Goal: Find specific fact: Find specific fact

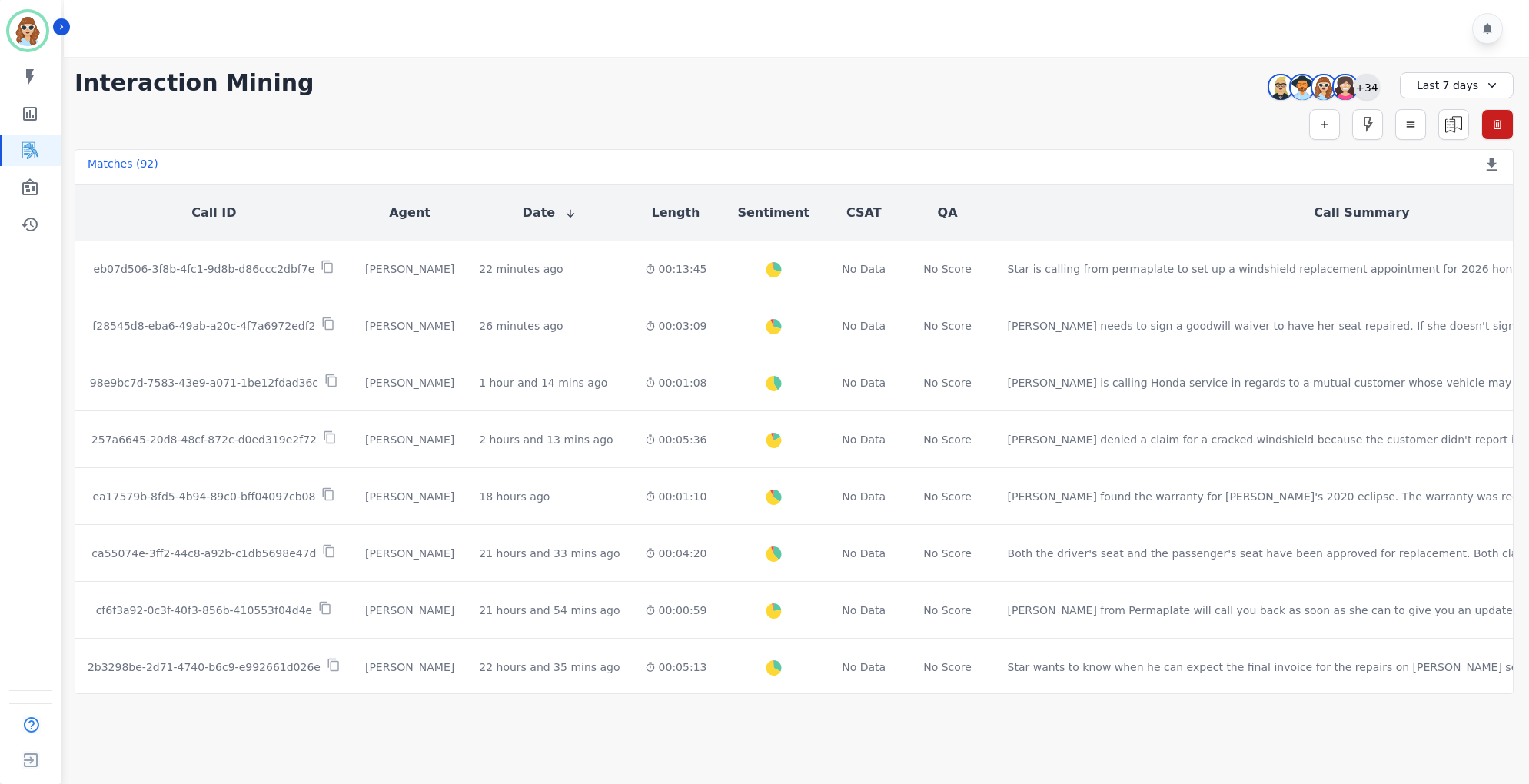
click at [1373, 86] on div "+34" at bounding box center [1366, 86] width 26 height 26
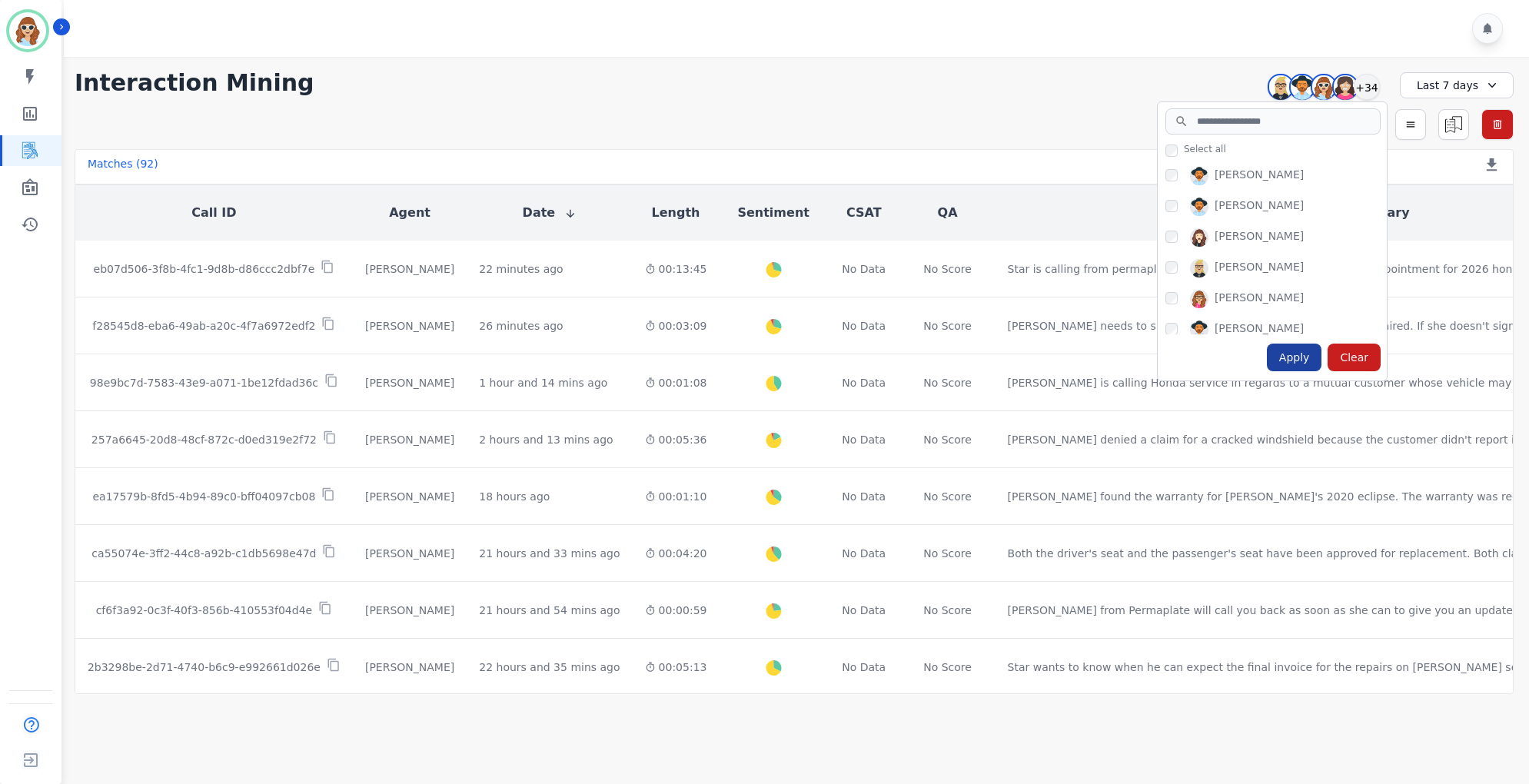
click at [1281, 357] on div "Apply" at bounding box center [1294, 357] width 55 height 27
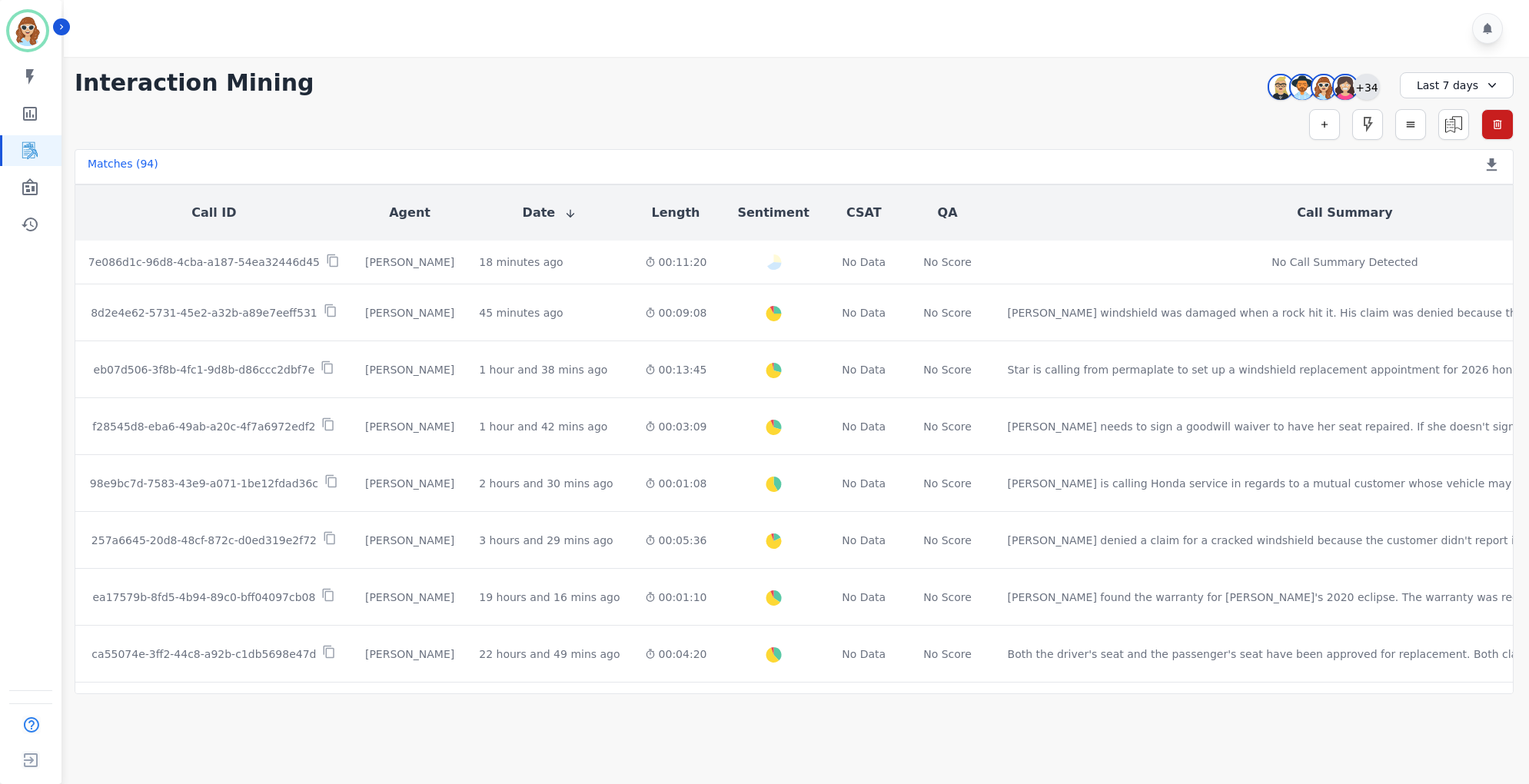
click at [1374, 95] on div "+34" at bounding box center [1366, 86] width 26 height 26
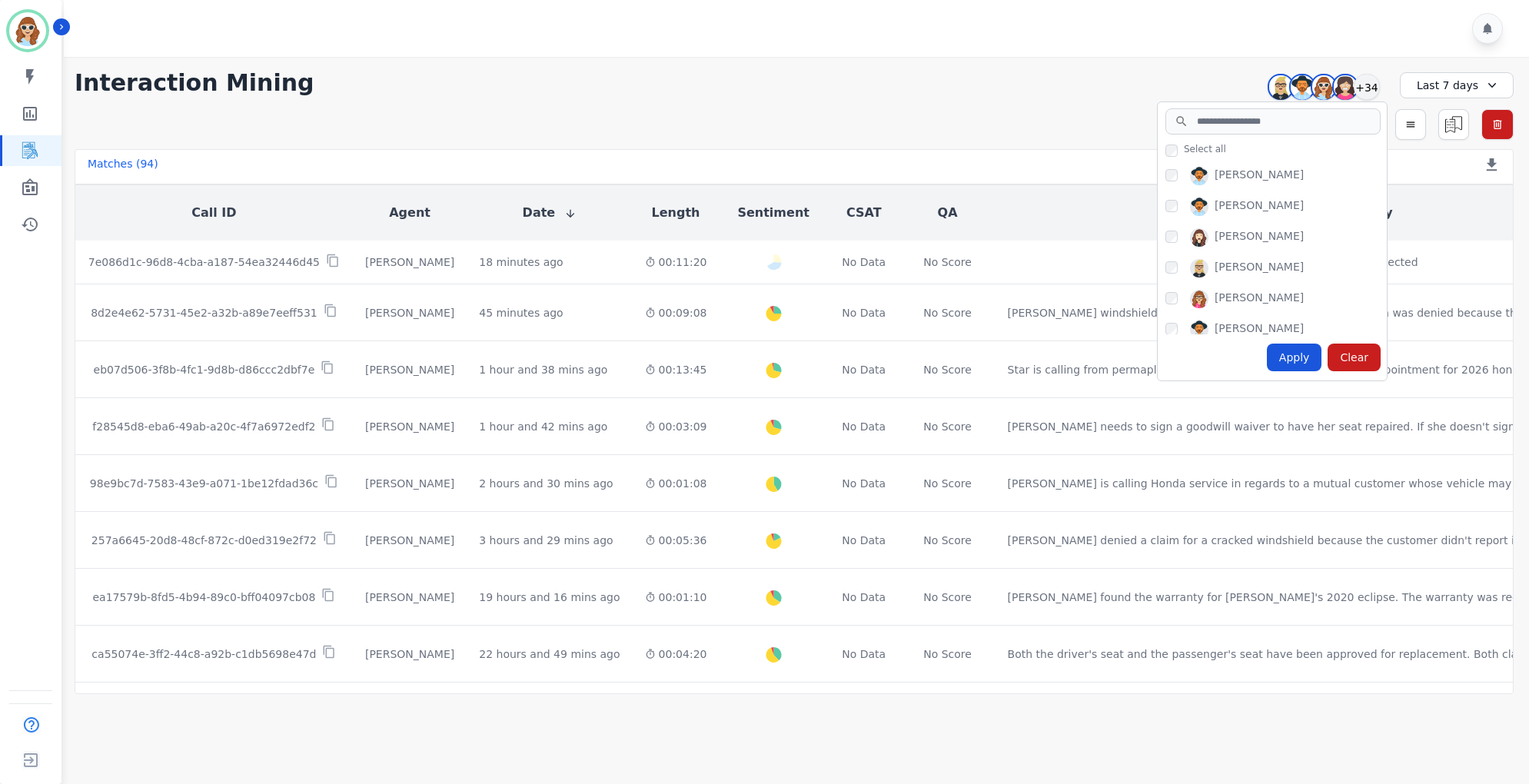
click at [1294, 361] on div "Apply" at bounding box center [1294, 357] width 55 height 27
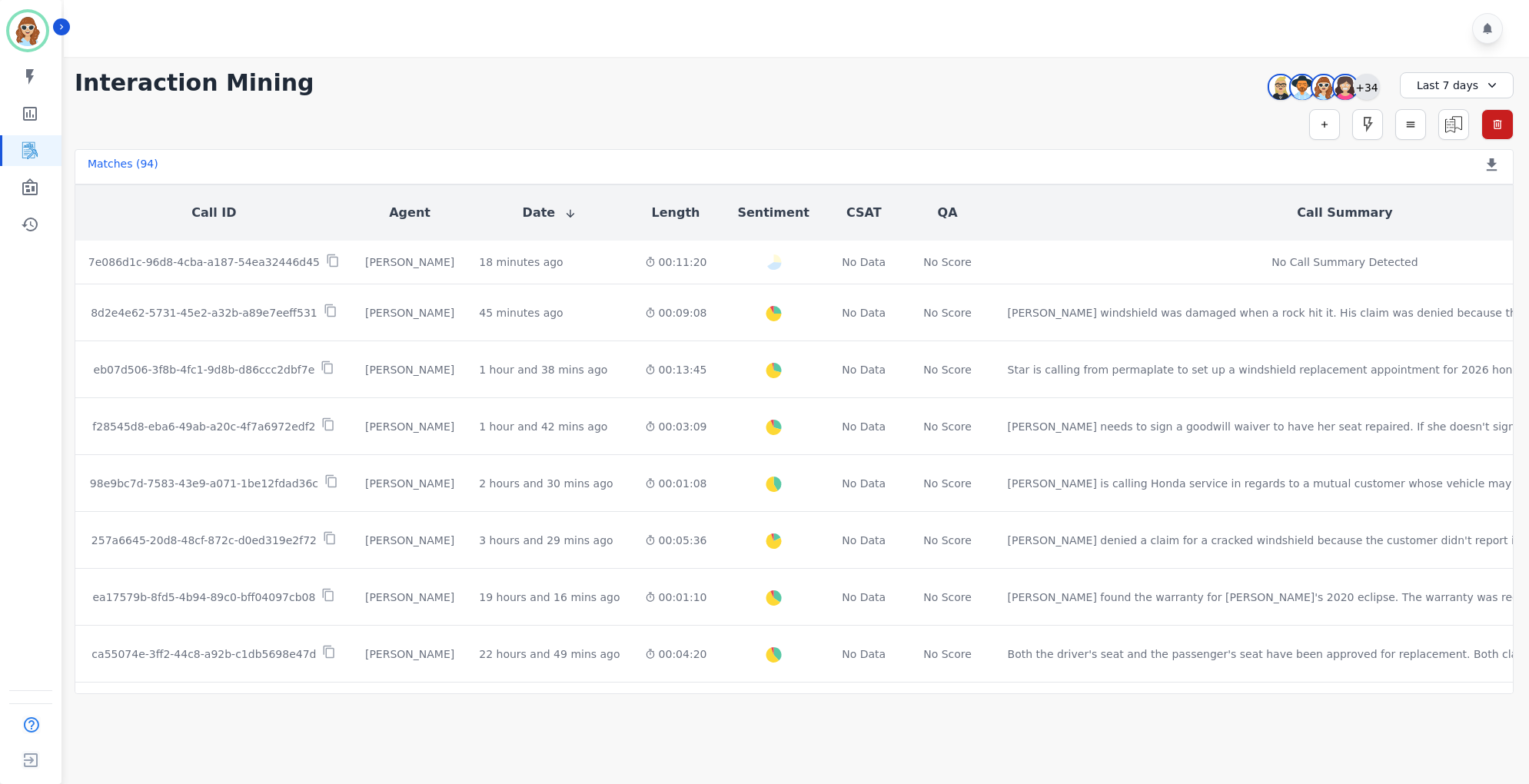
click at [1363, 97] on div "+34" at bounding box center [1366, 86] width 26 height 26
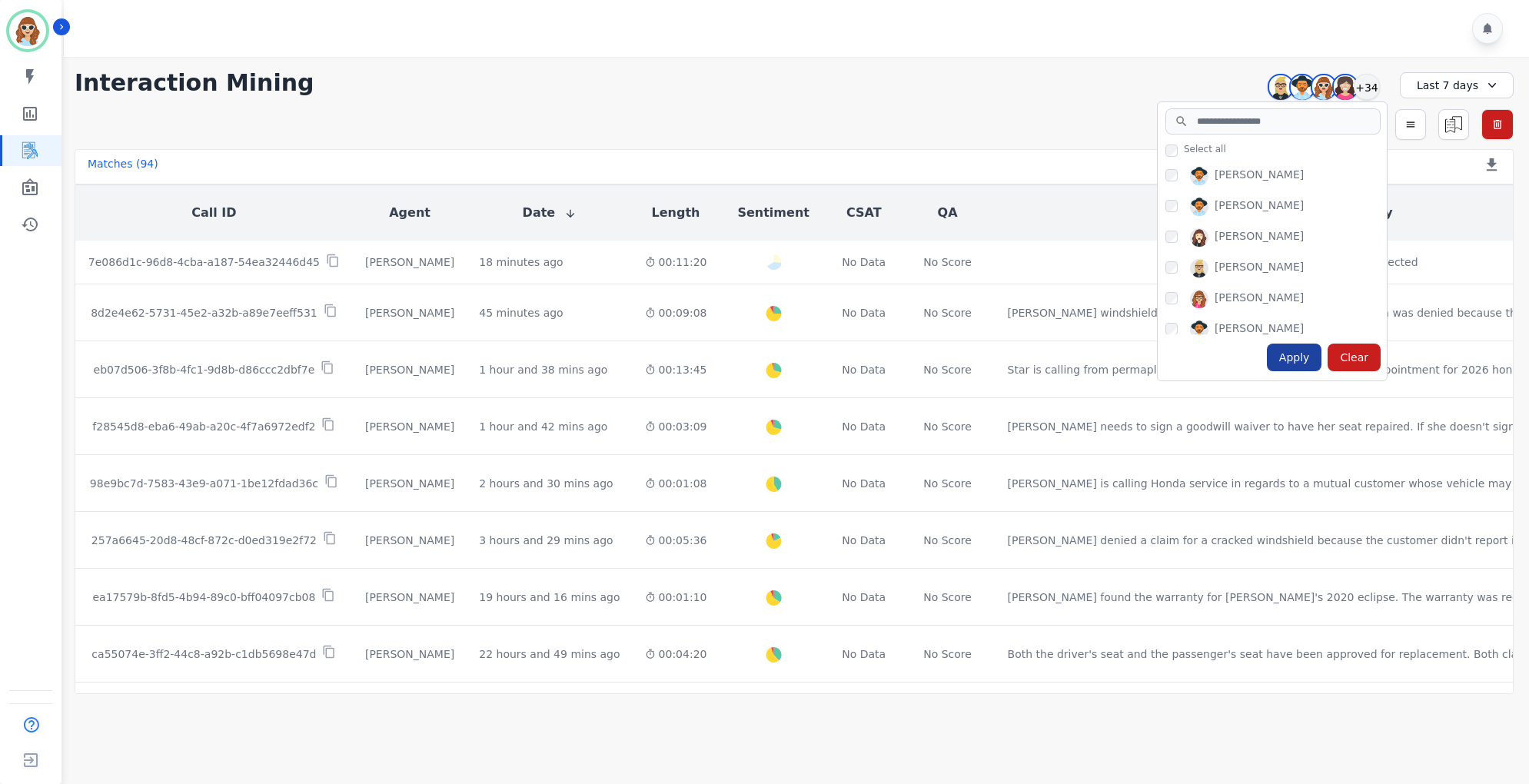
click at [1301, 355] on div "Apply" at bounding box center [1294, 357] width 55 height 27
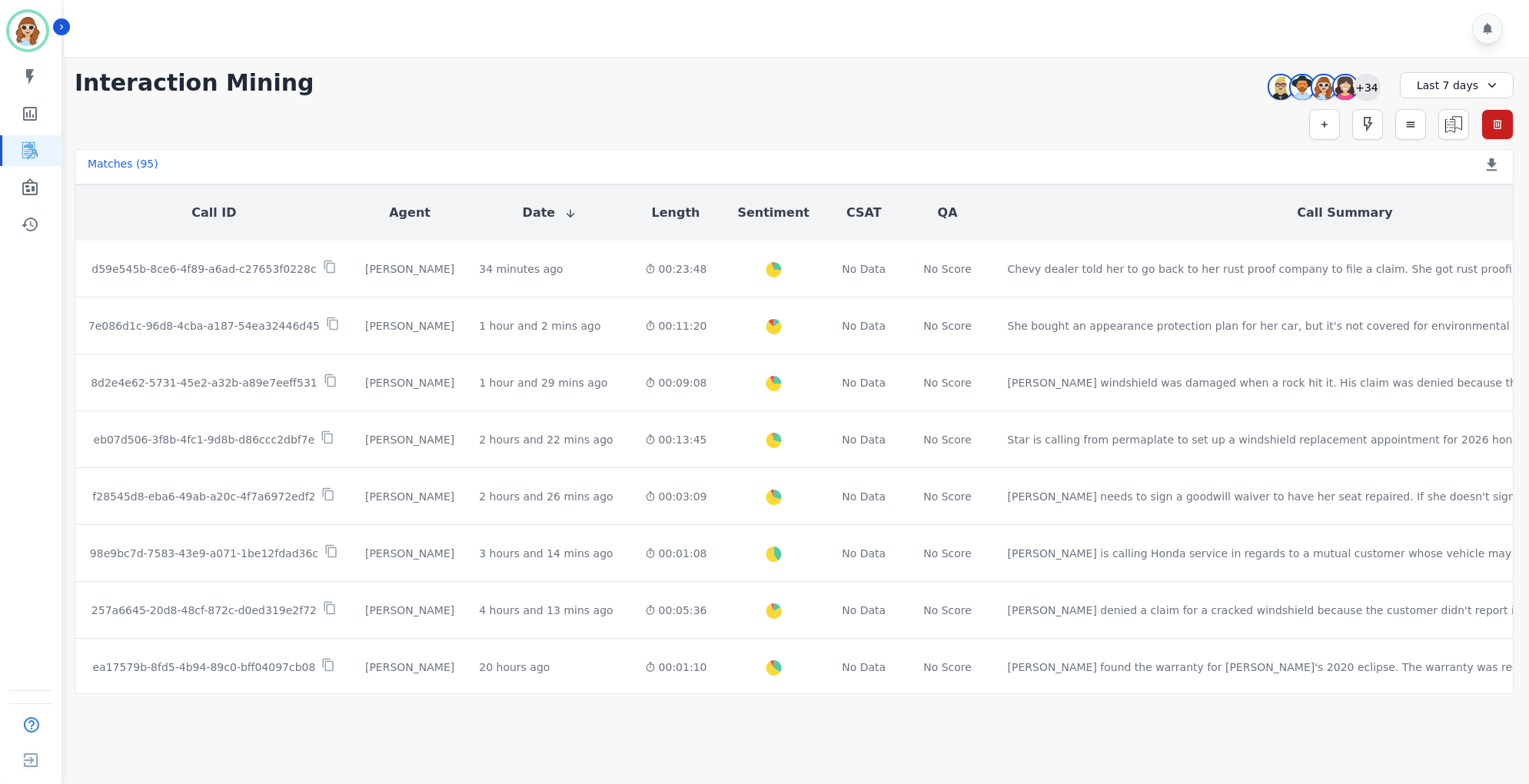
click at [1370, 83] on div "+34" at bounding box center [1366, 86] width 26 height 26
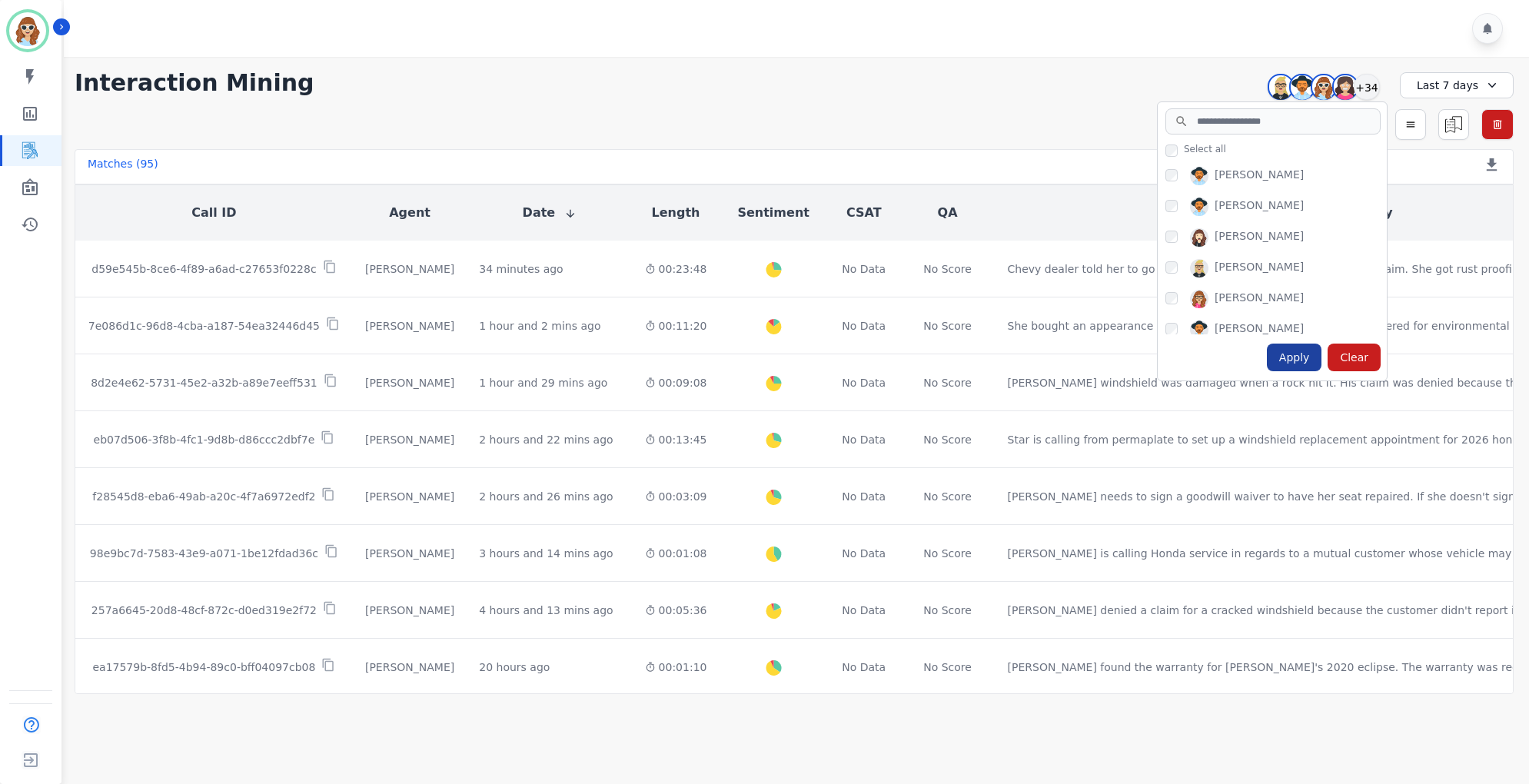
click at [1304, 364] on div "Apply" at bounding box center [1294, 357] width 55 height 27
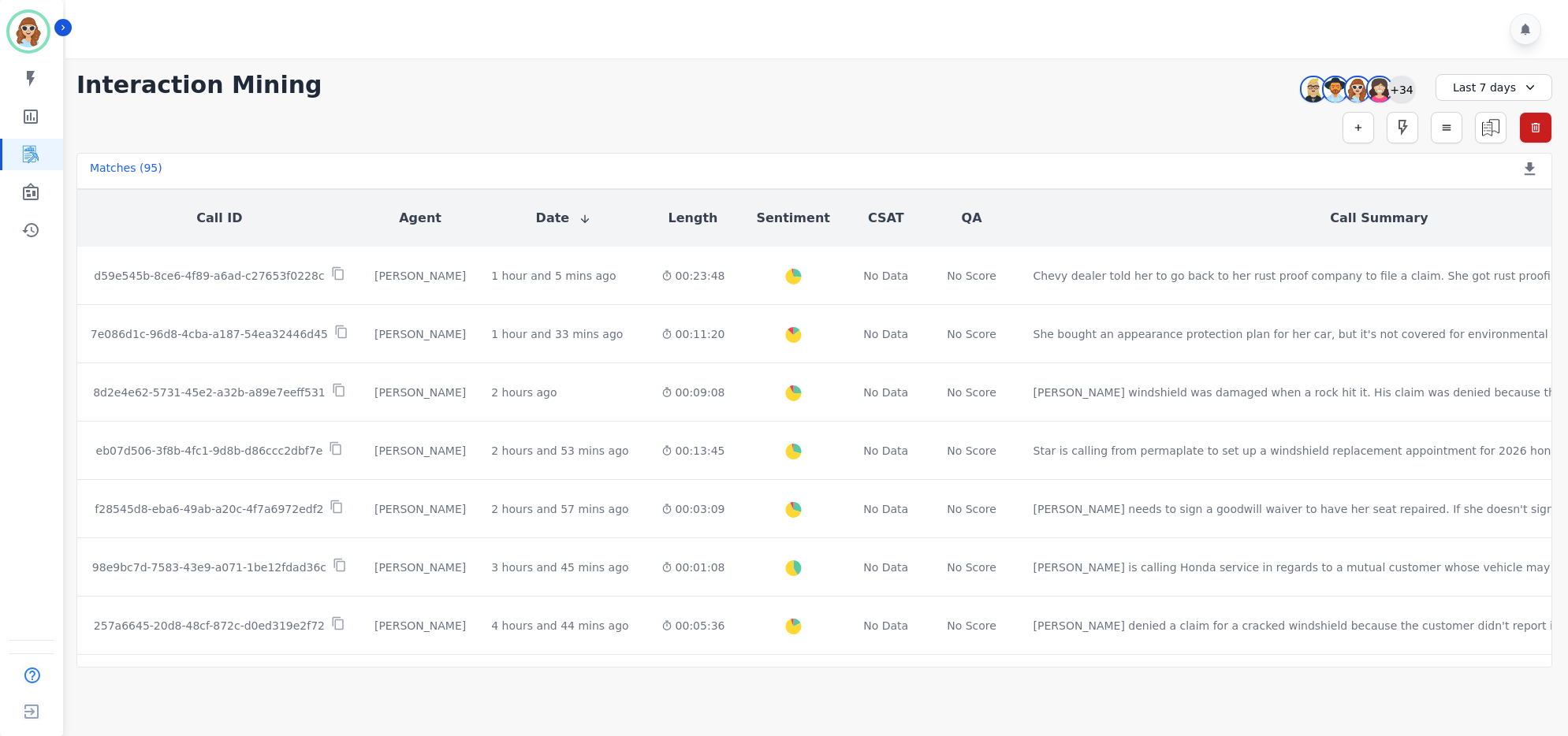
click at [1406, 89] on div "+34" at bounding box center [1401, 89] width 27 height 27
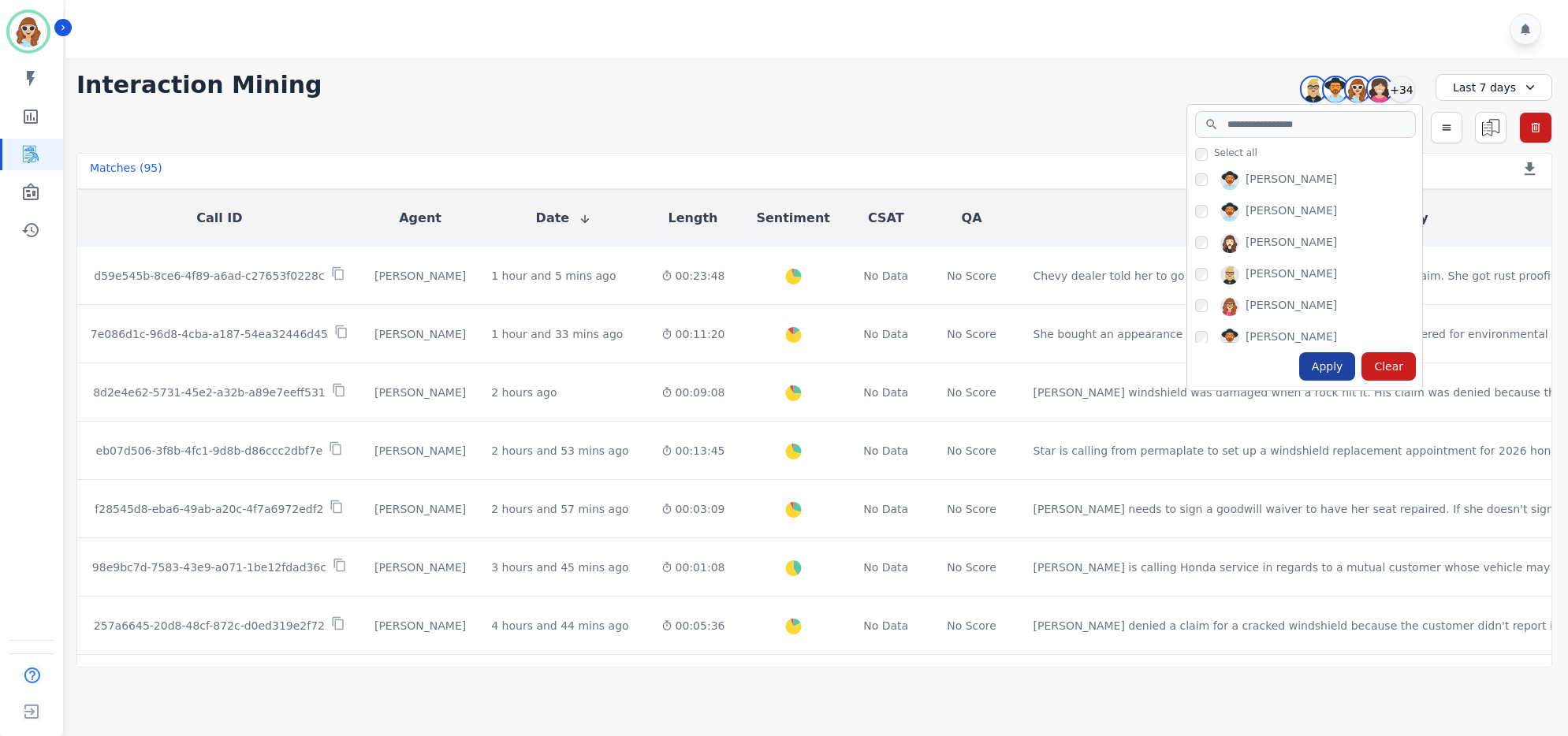
click at [1332, 367] on div "Apply" at bounding box center [1327, 366] width 57 height 28
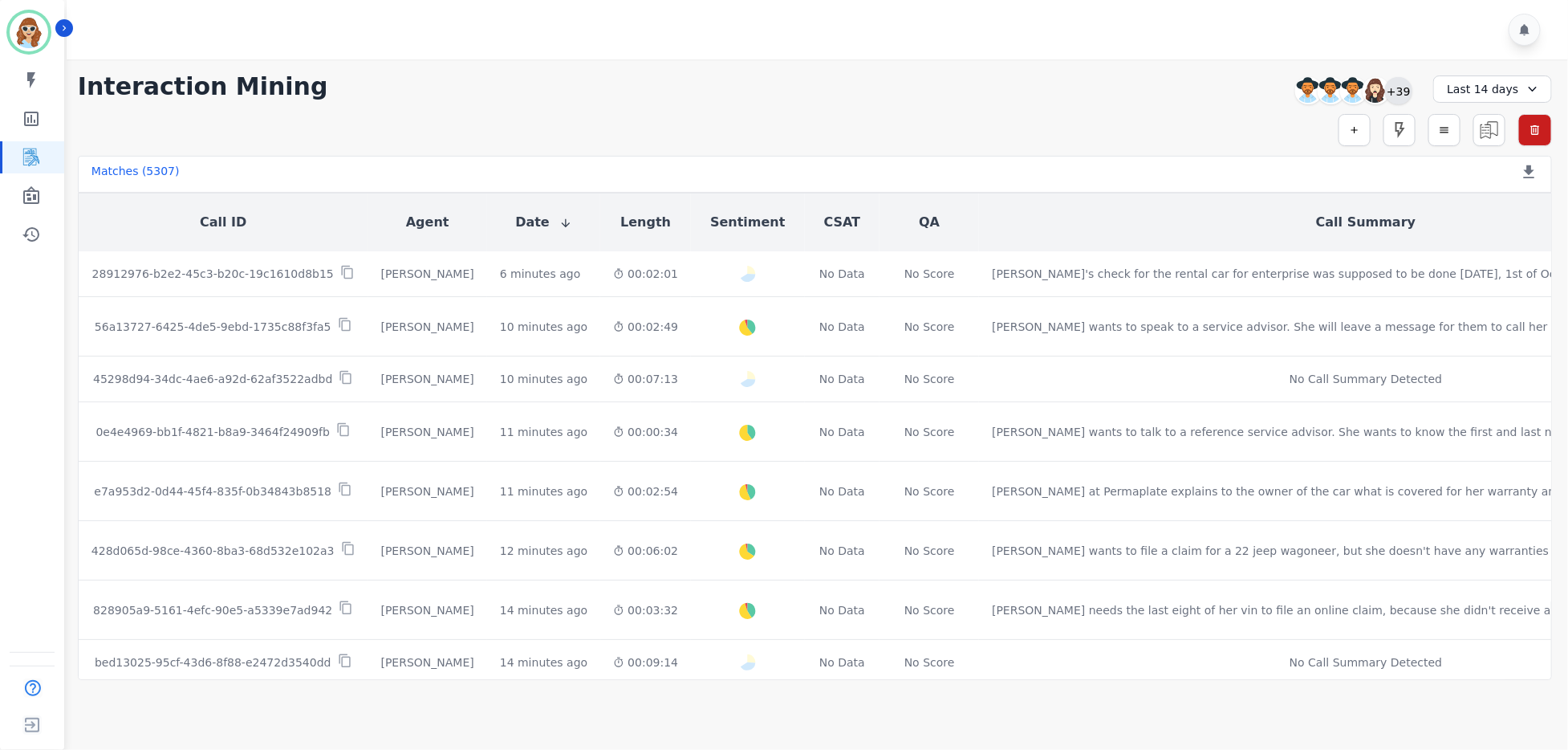
click at [1407, 94] on div "+39" at bounding box center [1399, 90] width 28 height 28
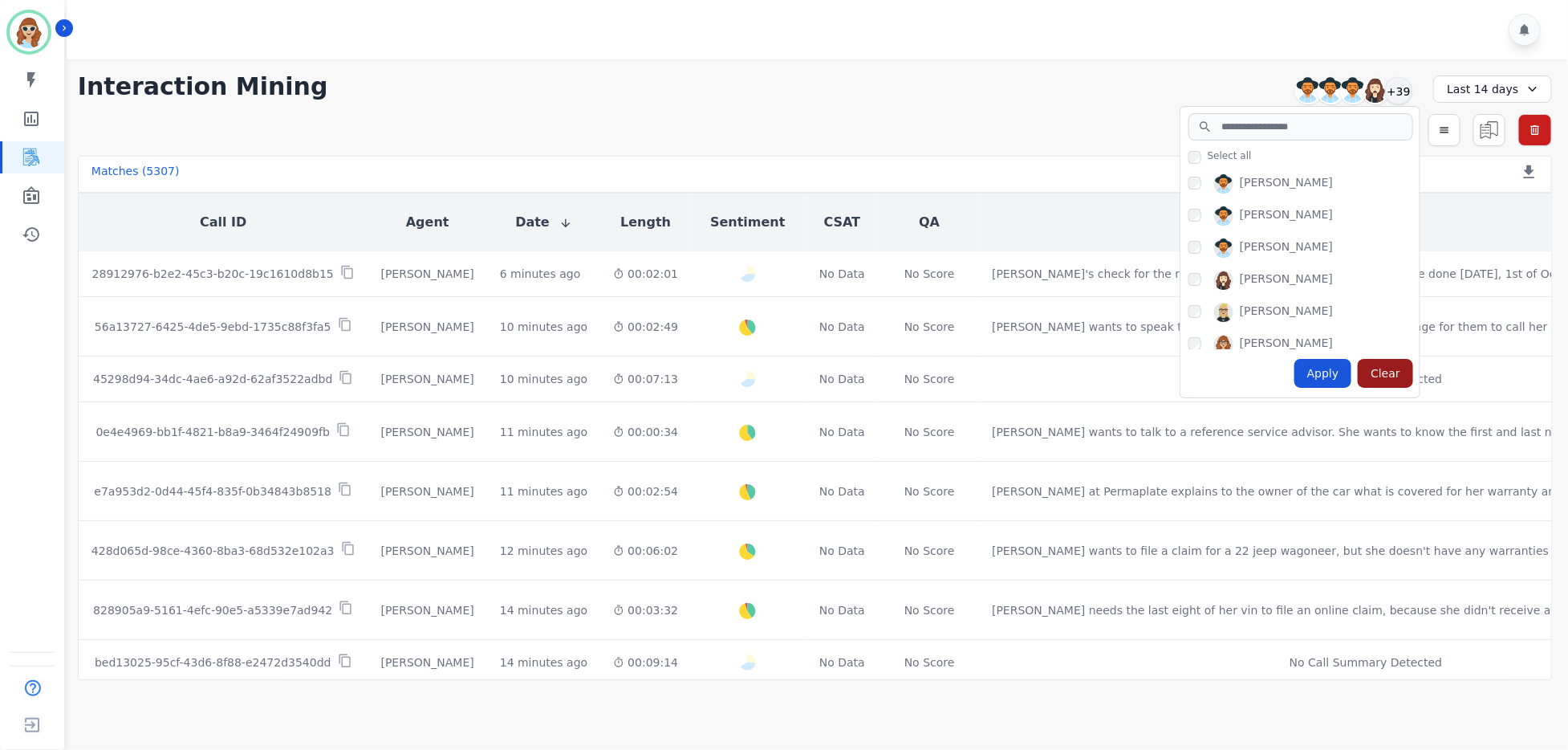
click at [1399, 376] on div "Clear" at bounding box center [1386, 373] width 55 height 28
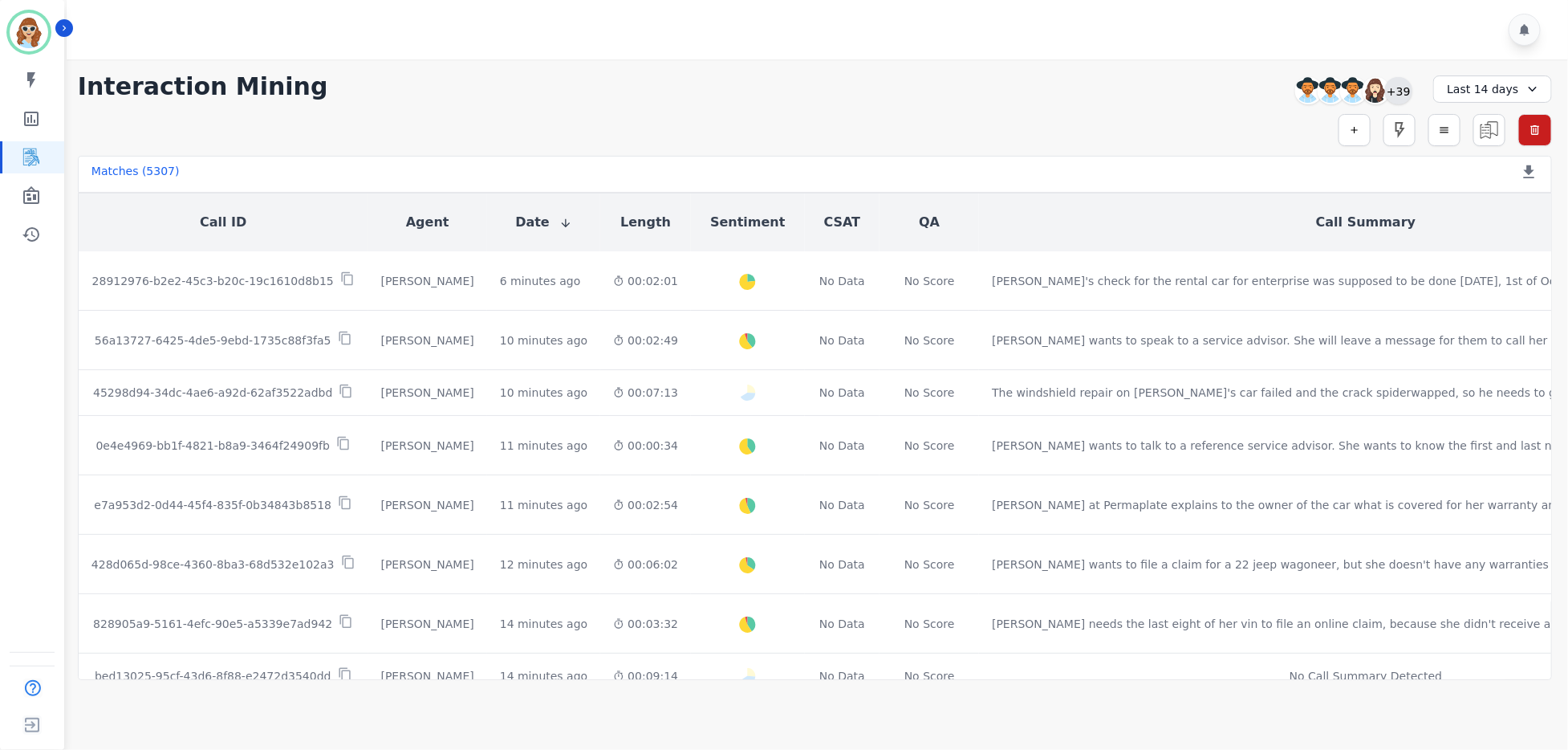
click at [1397, 87] on div "+39" at bounding box center [1399, 90] width 28 height 28
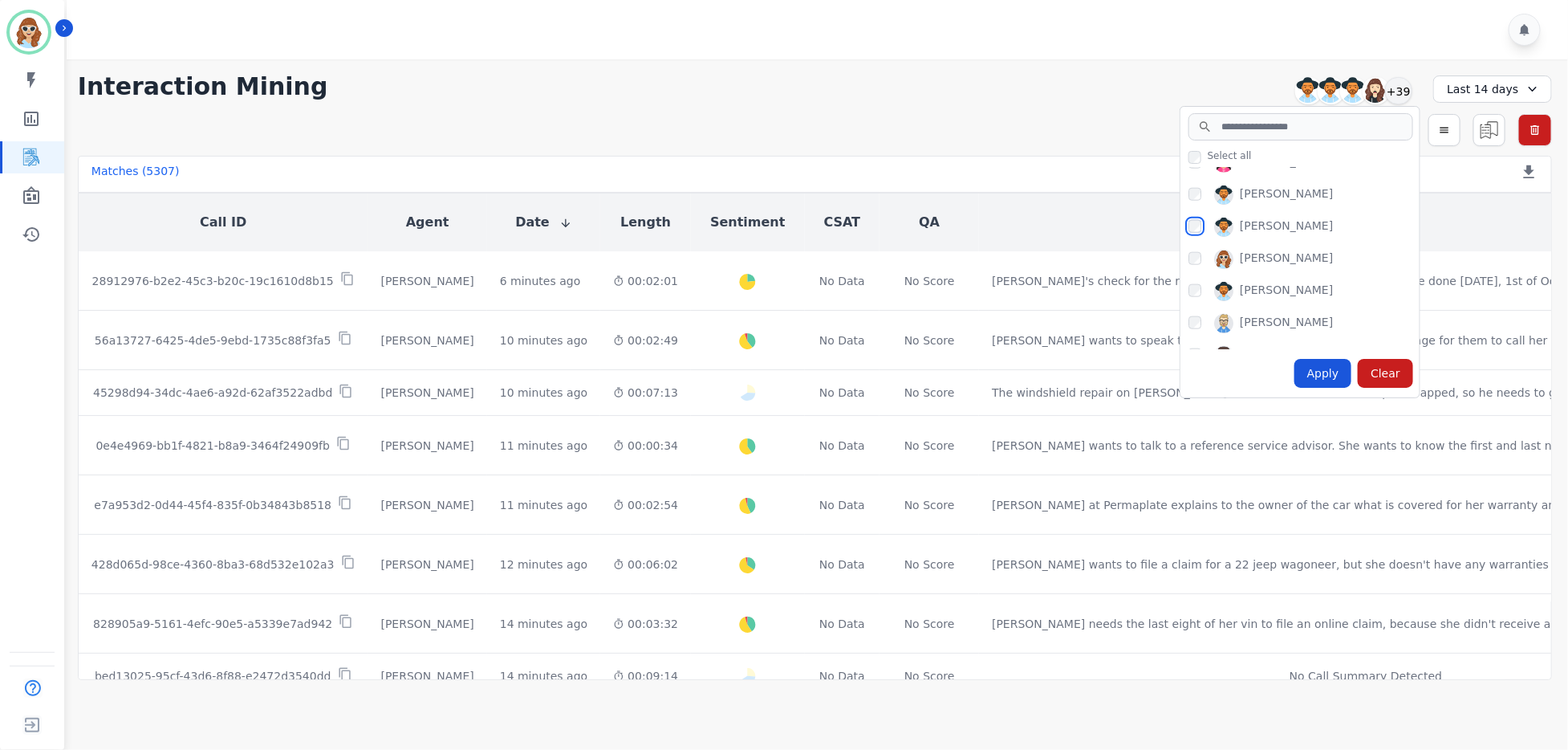
scroll to position [964, 0]
click at [1204, 307] on div "[PERSON_NAME]" at bounding box center [1304, 315] width 232 height 26
click at [1344, 378] on div "Apply" at bounding box center [1323, 373] width 58 height 28
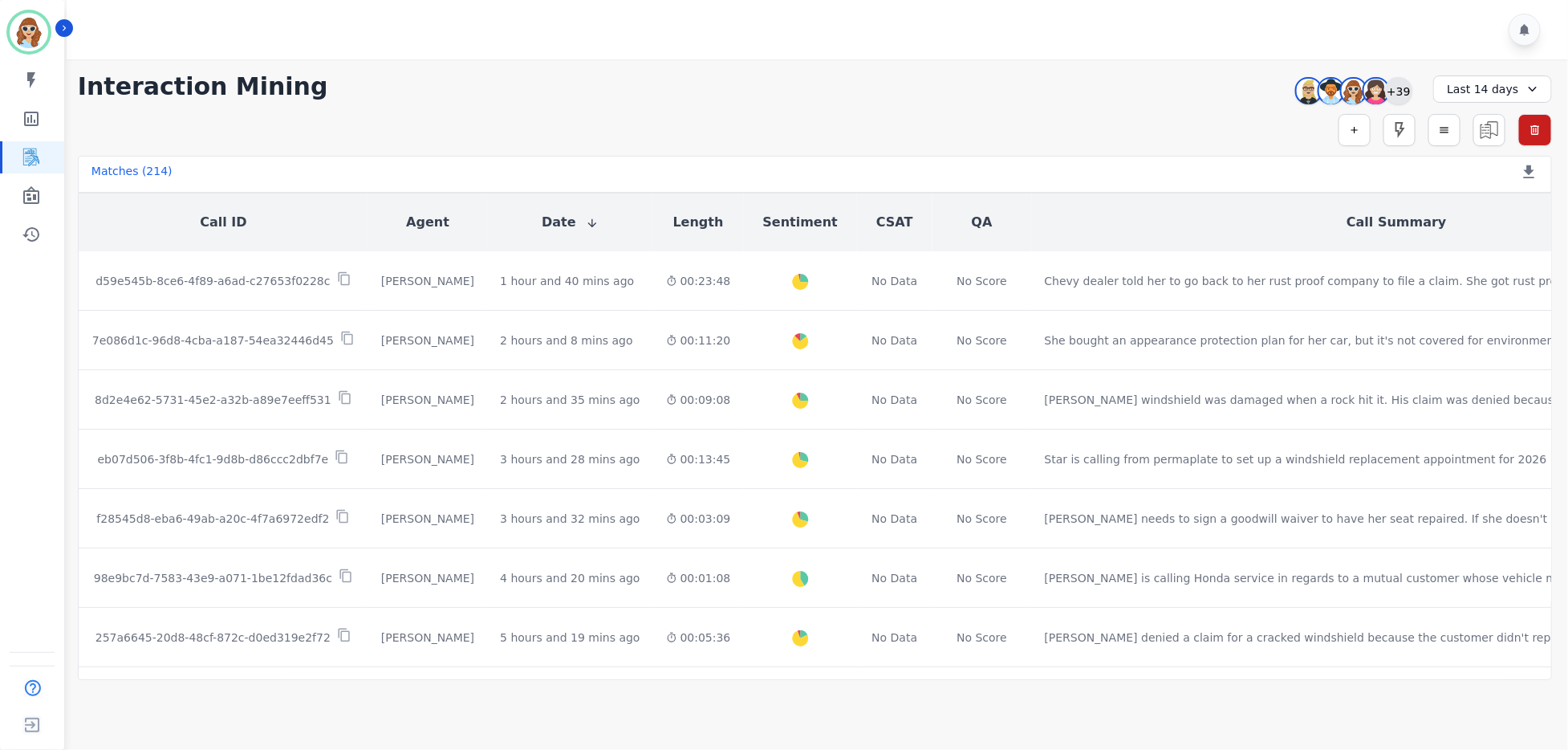
click at [1397, 94] on div "+39" at bounding box center [1399, 90] width 28 height 28
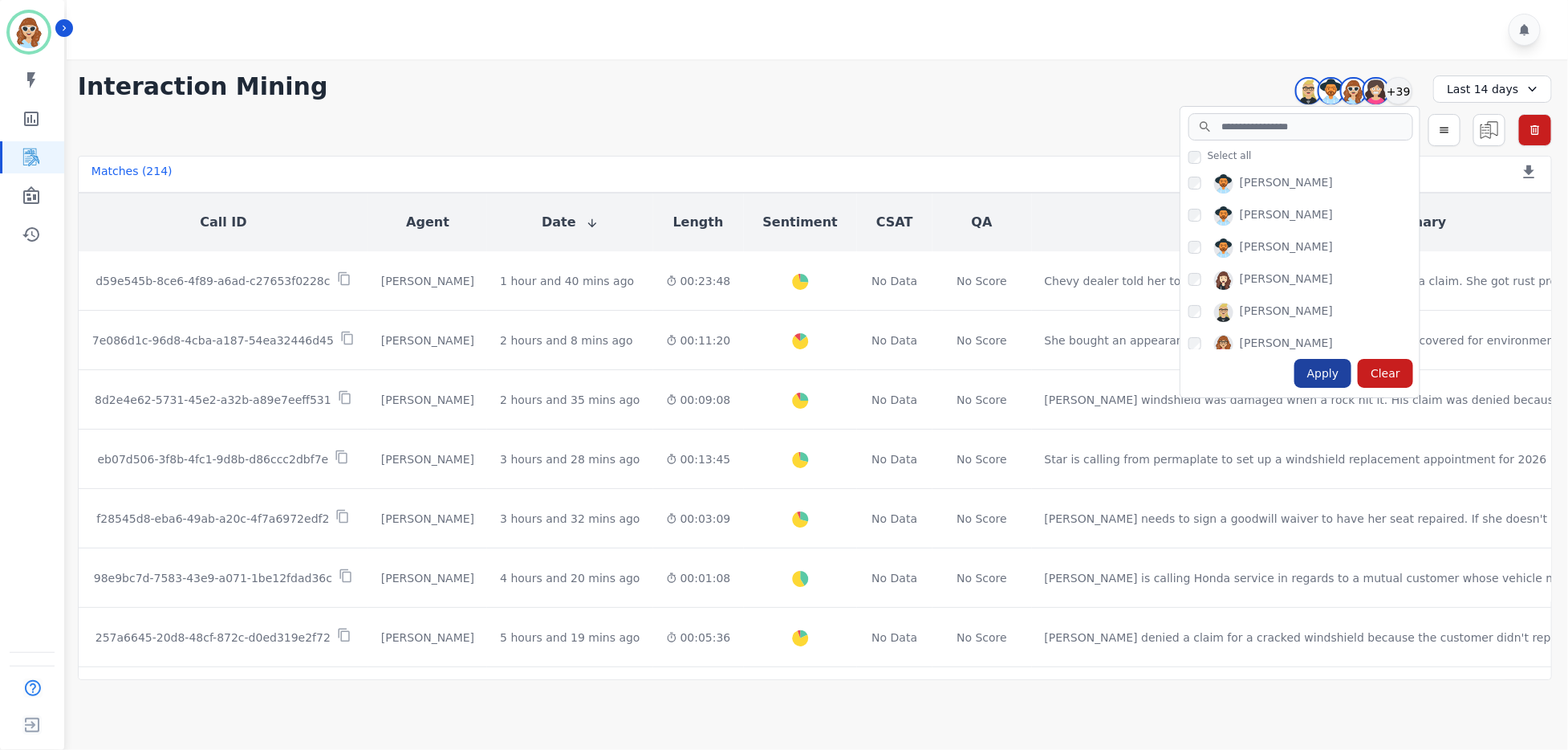
click at [1329, 373] on div "Apply" at bounding box center [1323, 373] width 58 height 28
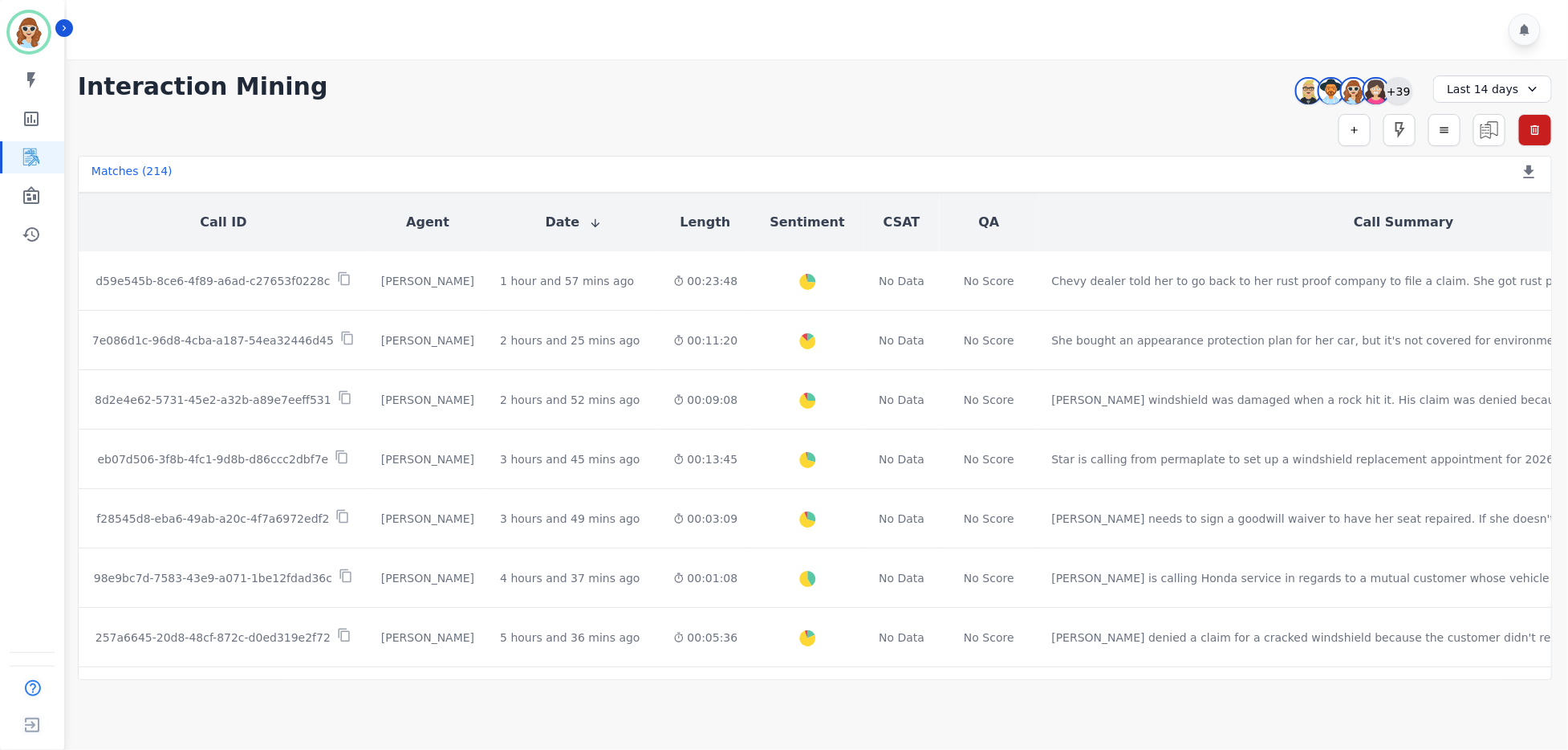
drag, startPoint x: 1396, startPoint y: 86, endPoint x: 1395, endPoint y: 99, distance: 13.0
click at [1396, 86] on div "+39" at bounding box center [1399, 90] width 28 height 28
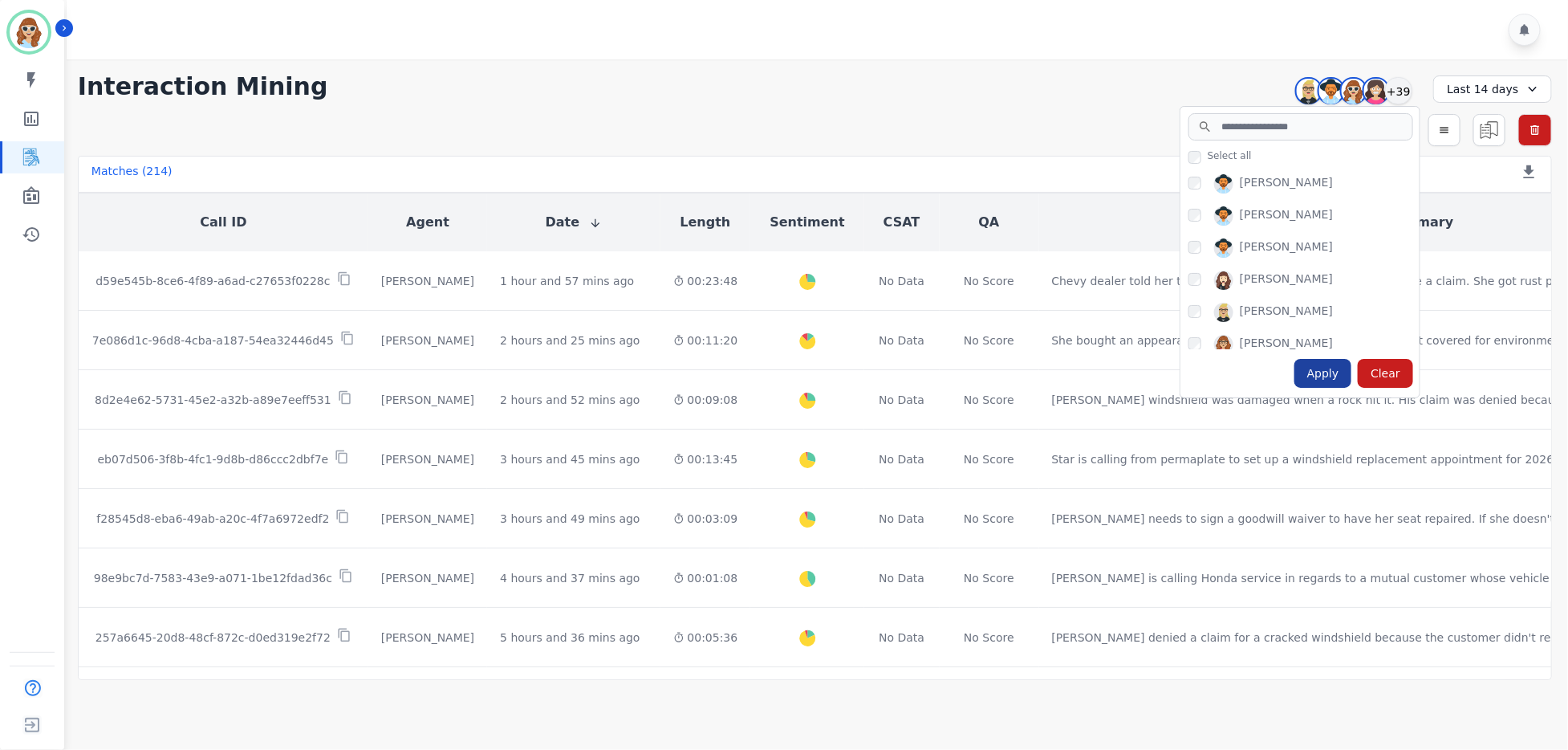
click at [1334, 362] on div "Apply" at bounding box center [1323, 373] width 58 height 28
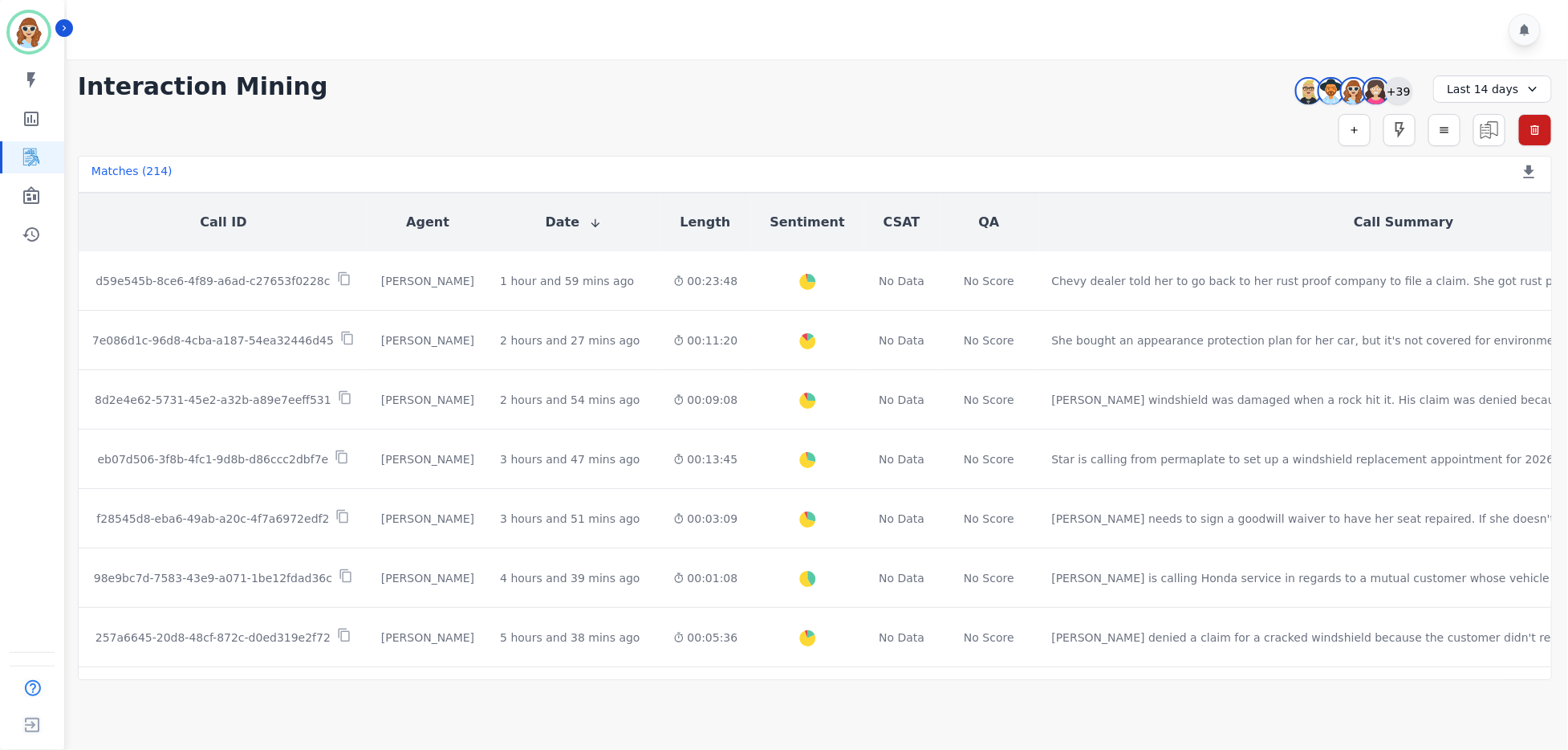
click at [1405, 86] on div "+39" at bounding box center [1399, 90] width 28 height 28
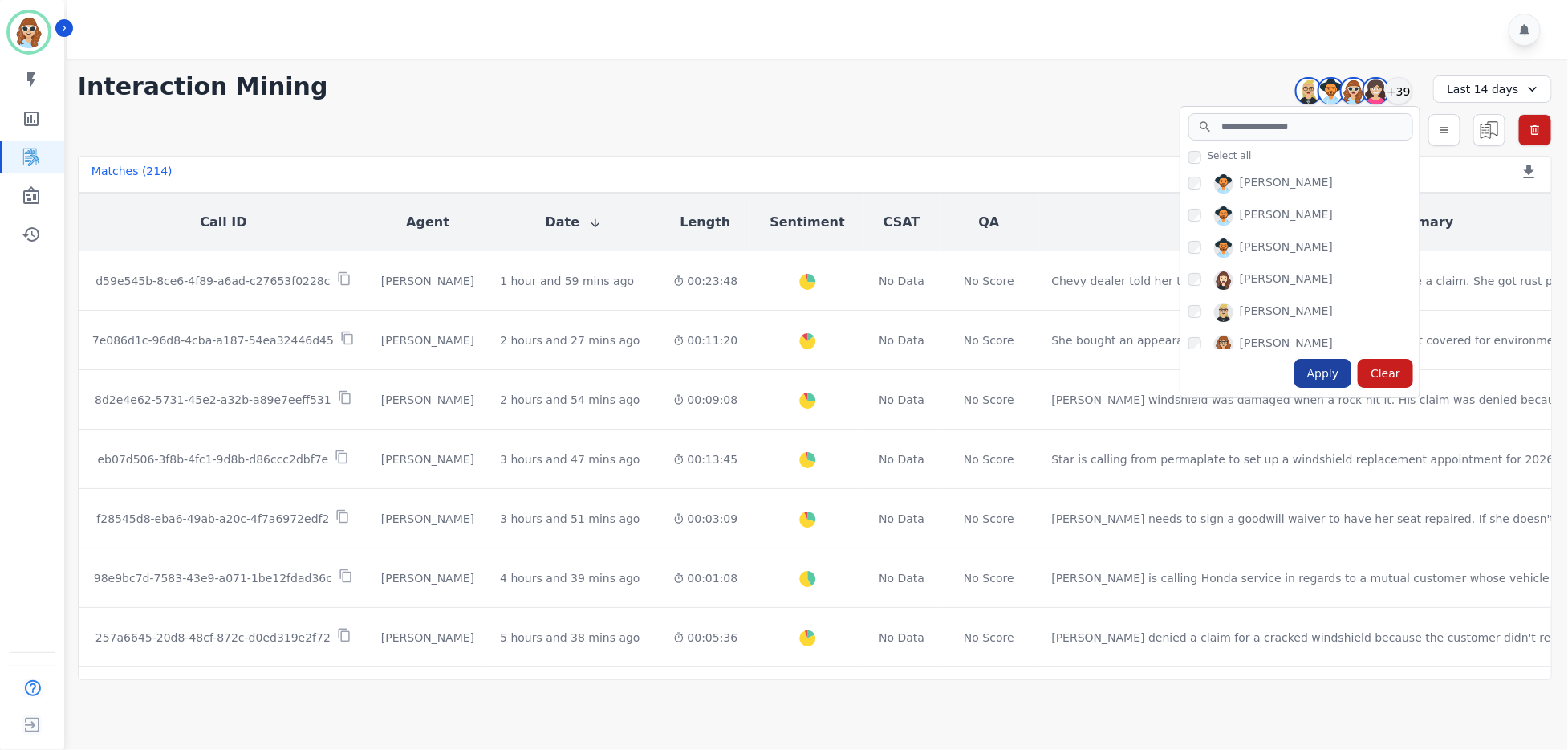
click at [1327, 369] on div "Apply" at bounding box center [1323, 373] width 58 height 28
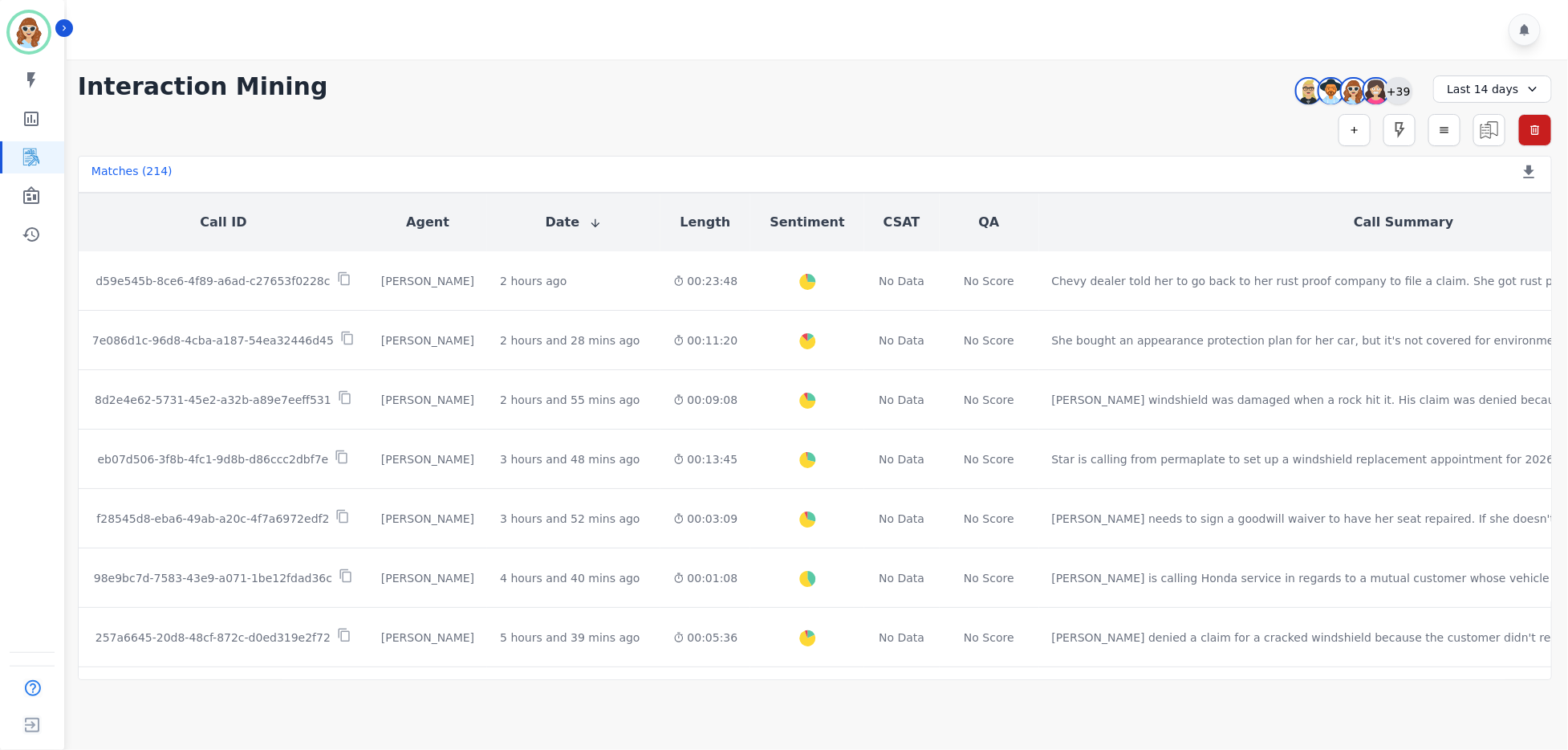
click at [1407, 87] on div "+39" at bounding box center [1399, 90] width 28 height 28
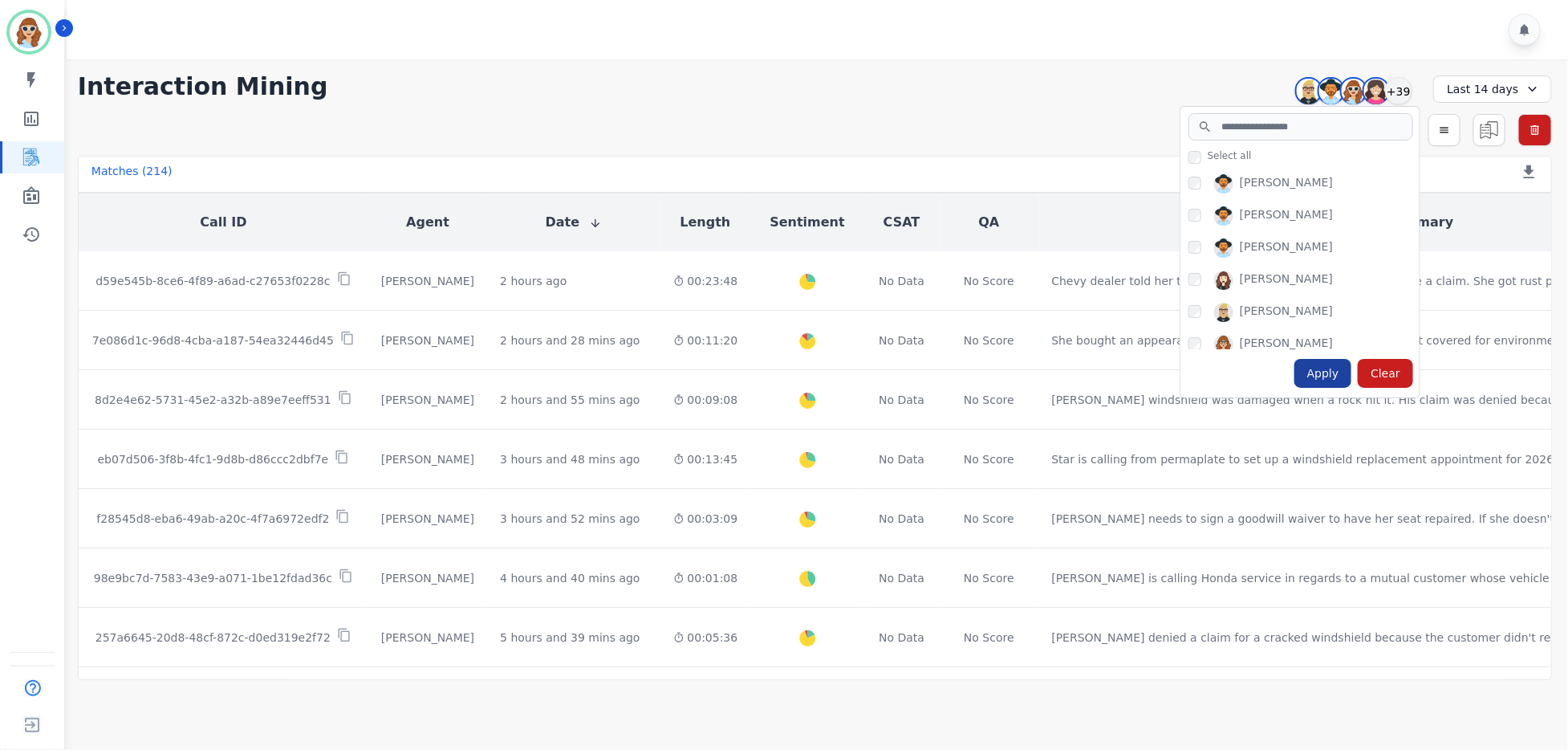
click at [1353, 368] on div "Apply" at bounding box center [1323, 373] width 58 height 28
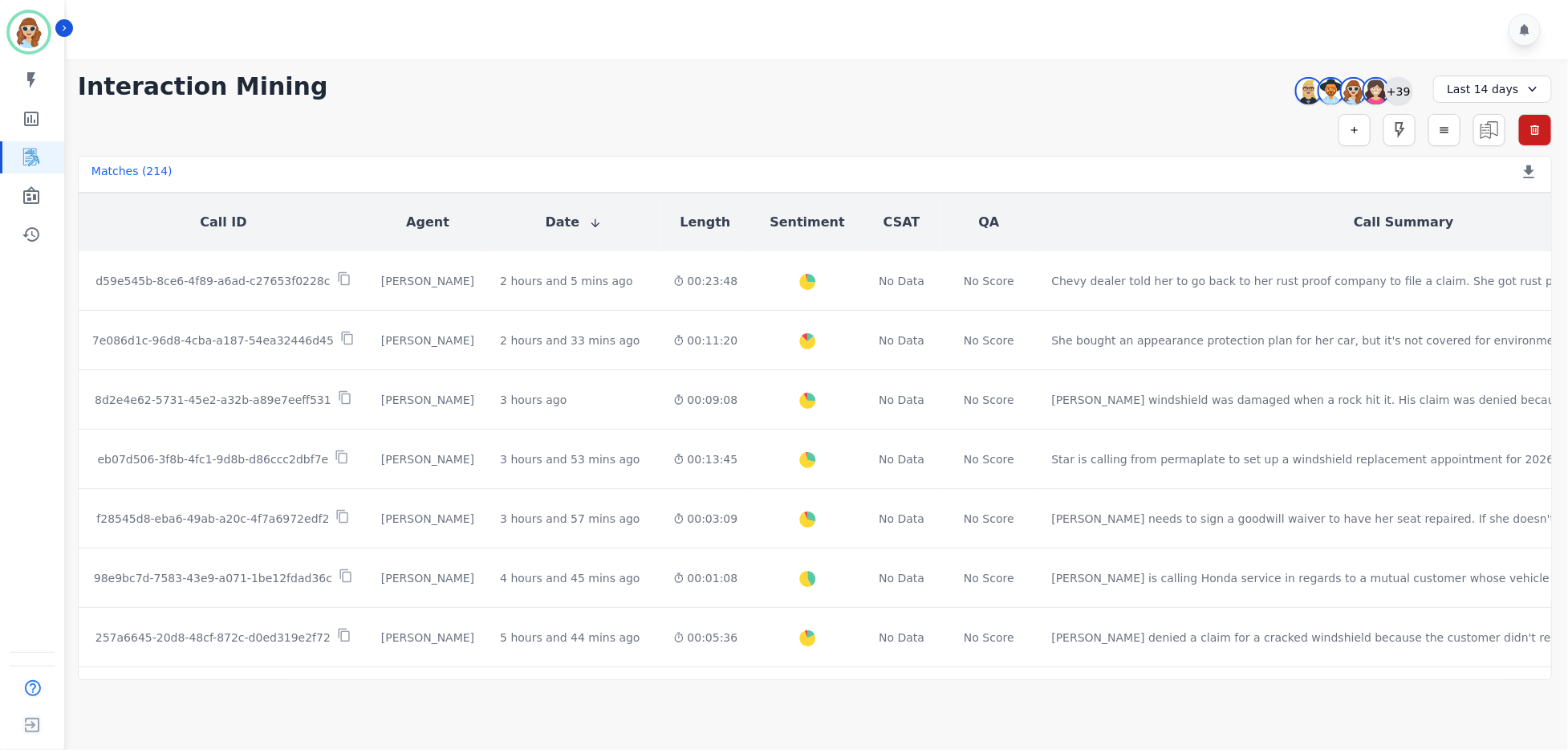
click at [1399, 95] on div "+39" at bounding box center [1399, 90] width 28 height 28
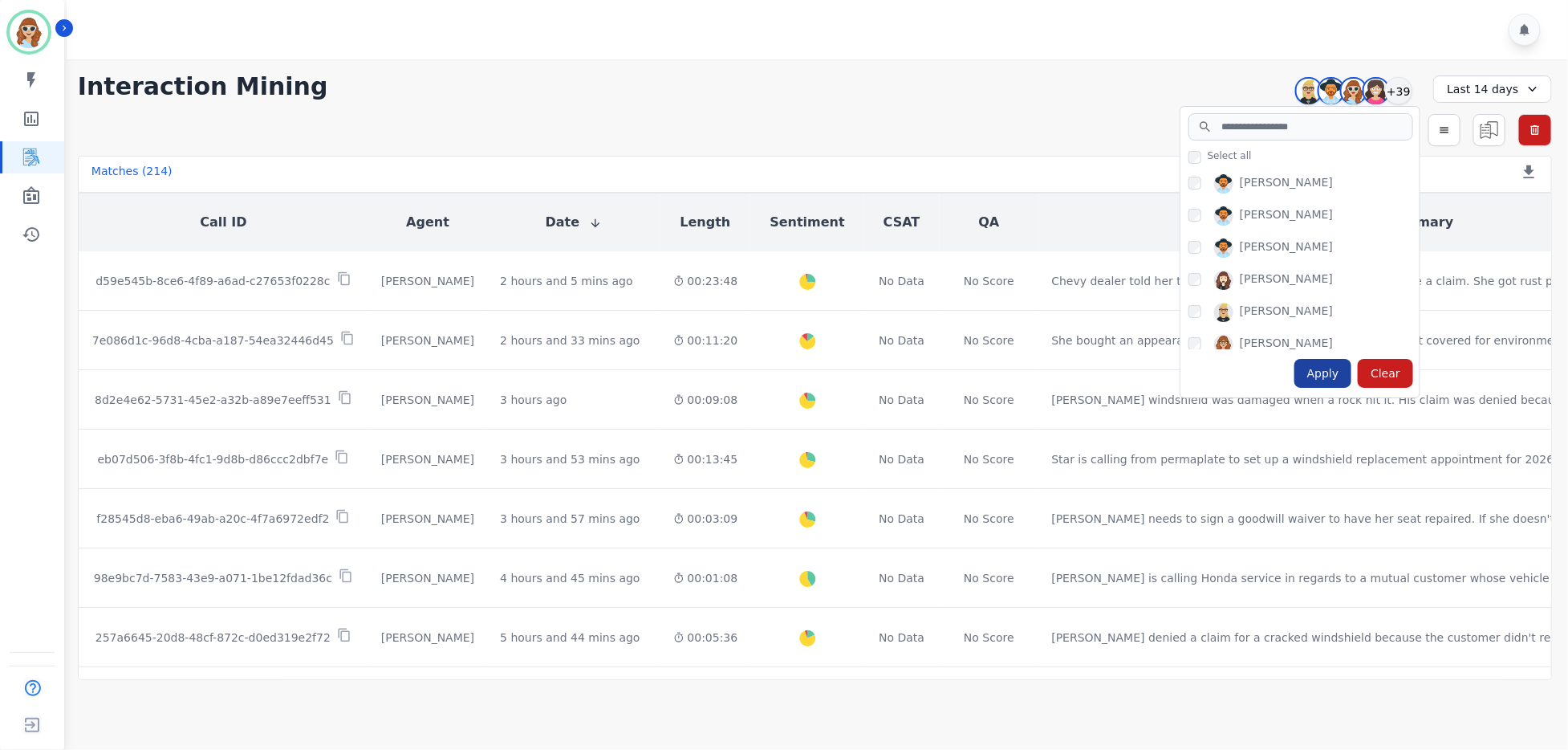
click at [1330, 371] on div "Apply" at bounding box center [1323, 373] width 58 height 28
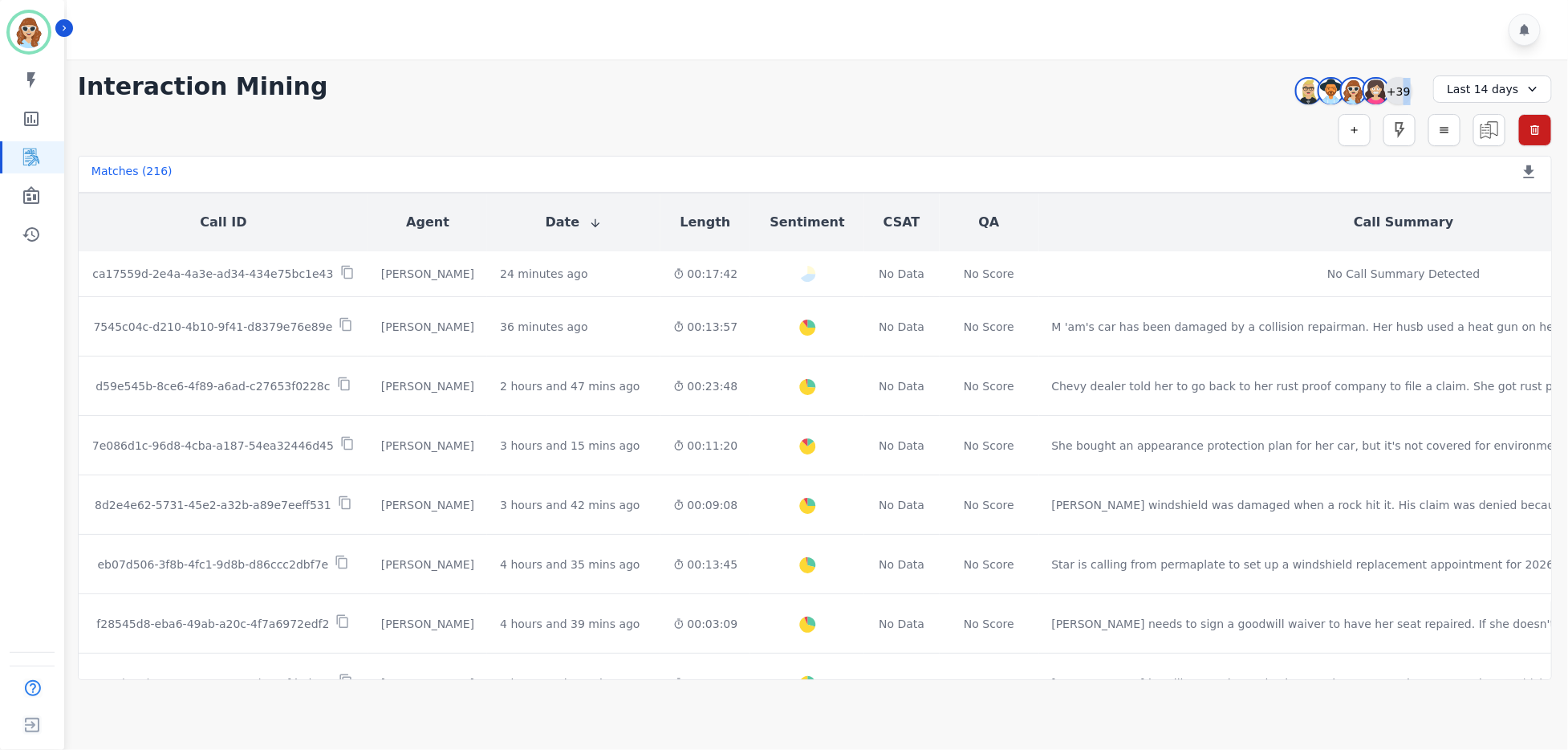
click at [1402, 78] on div "Audrey Waters Patience Mattingly Sadie Harrie Starlene Spencer +39" at bounding box center [1351, 90] width 138 height 30
click at [1400, 82] on div "+39" at bounding box center [1399, 90] width 28 height 28
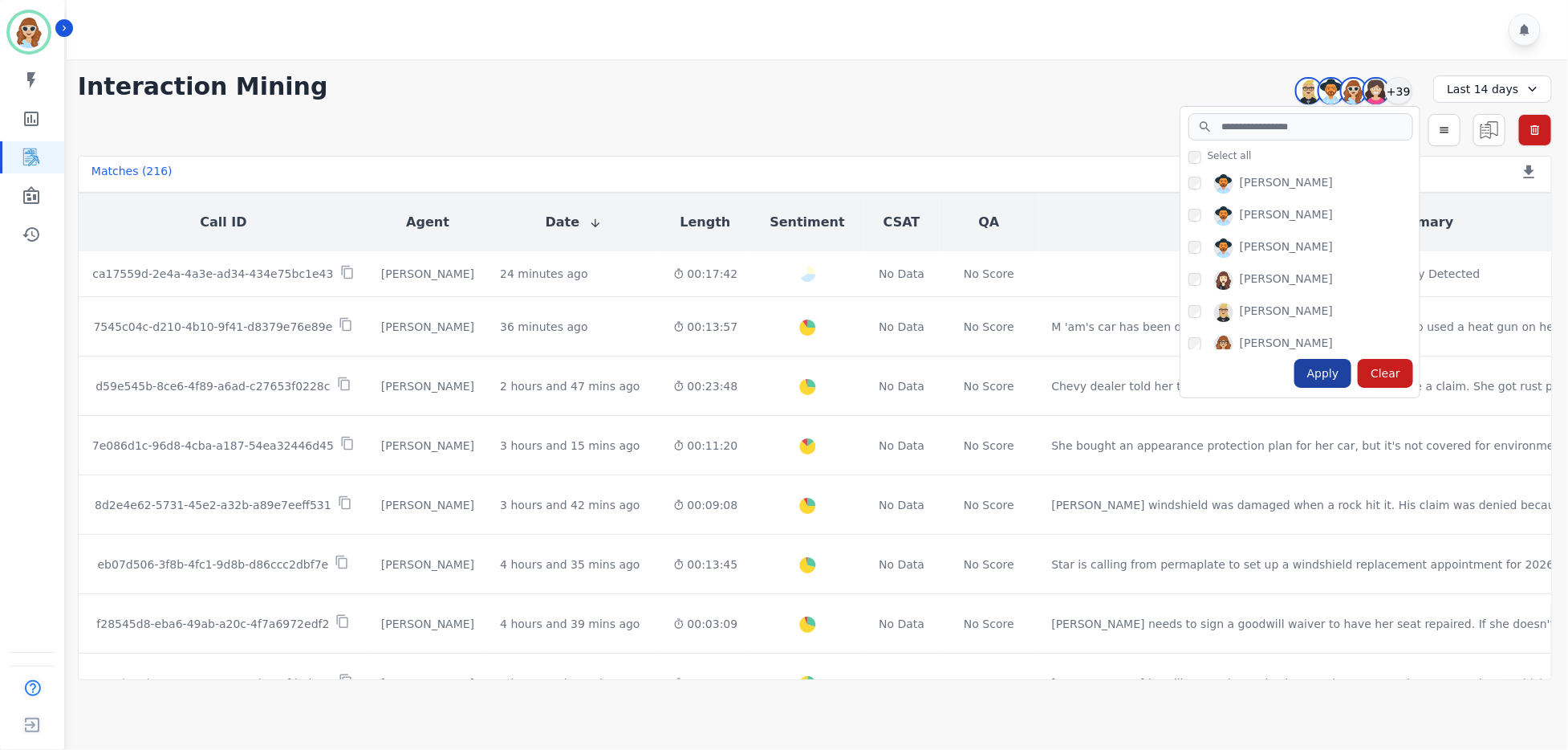
click at [1320, 364] on div "Apply" at bounding box center [1323, 373] width 58 height 28
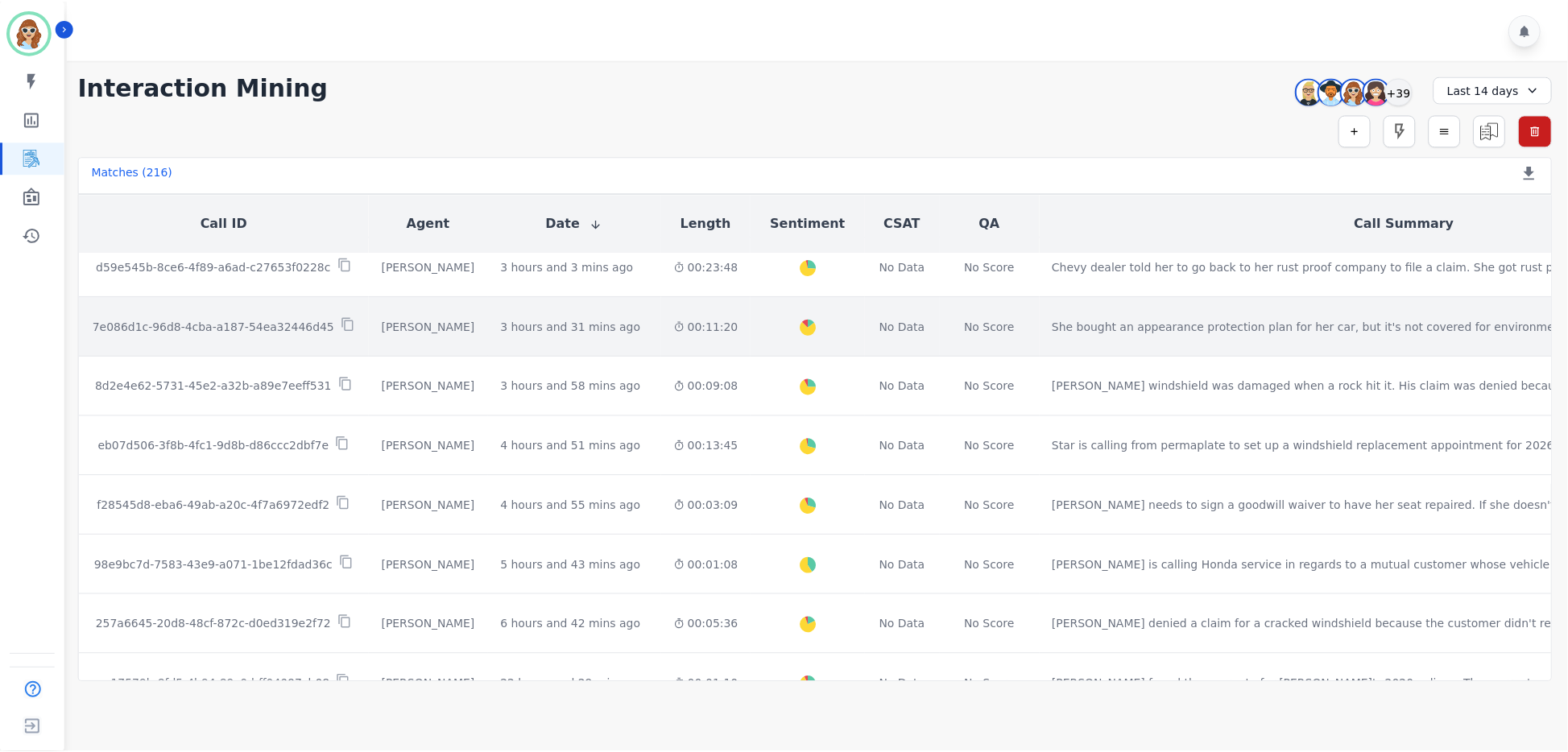
scroll to position [0, 0]
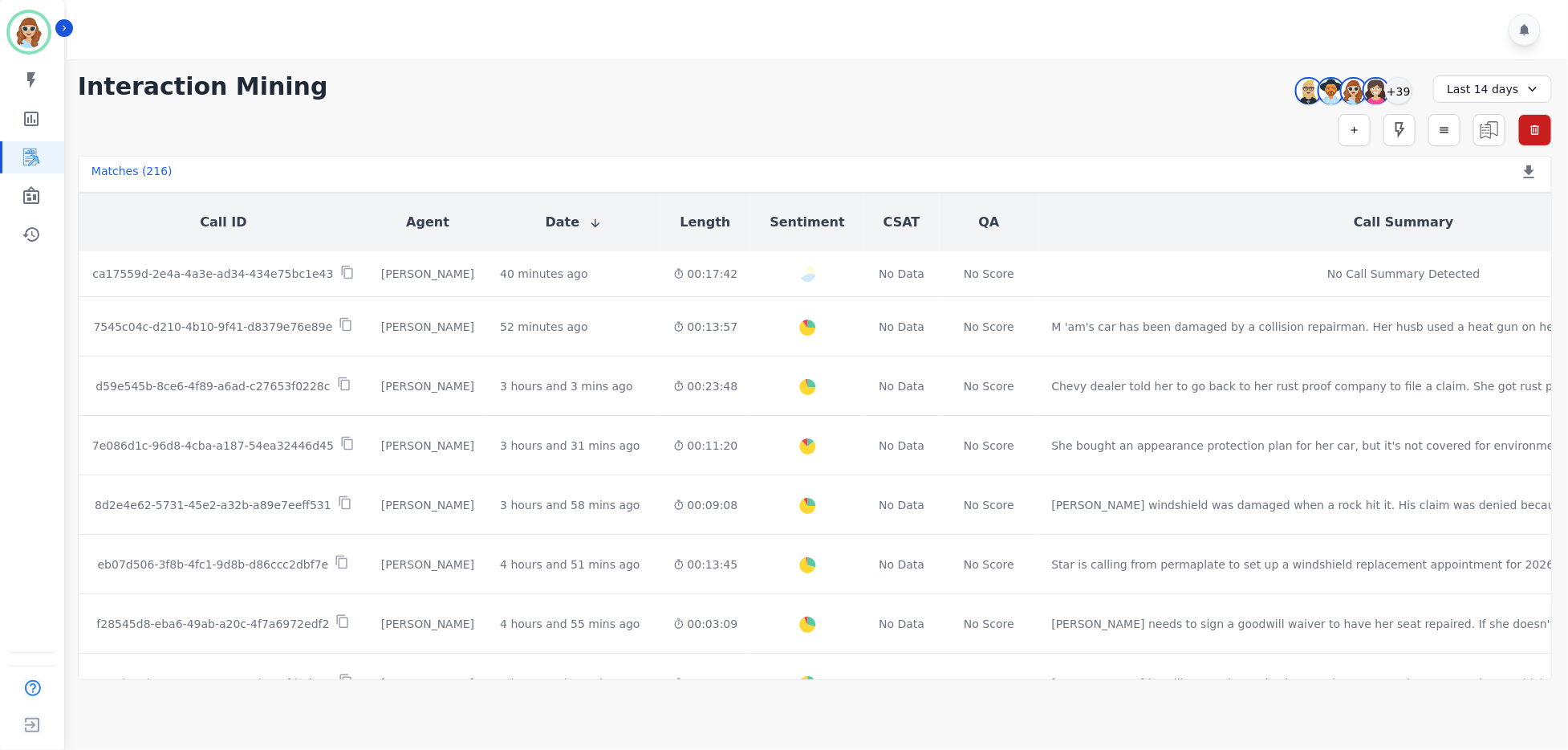
click at [1255, 99] on div "**********" at bounding box center [814, 86] width 1474 height 28
click at [1407, 82] on div "+39" at bounding box center [1399, 90] width 28 height 28
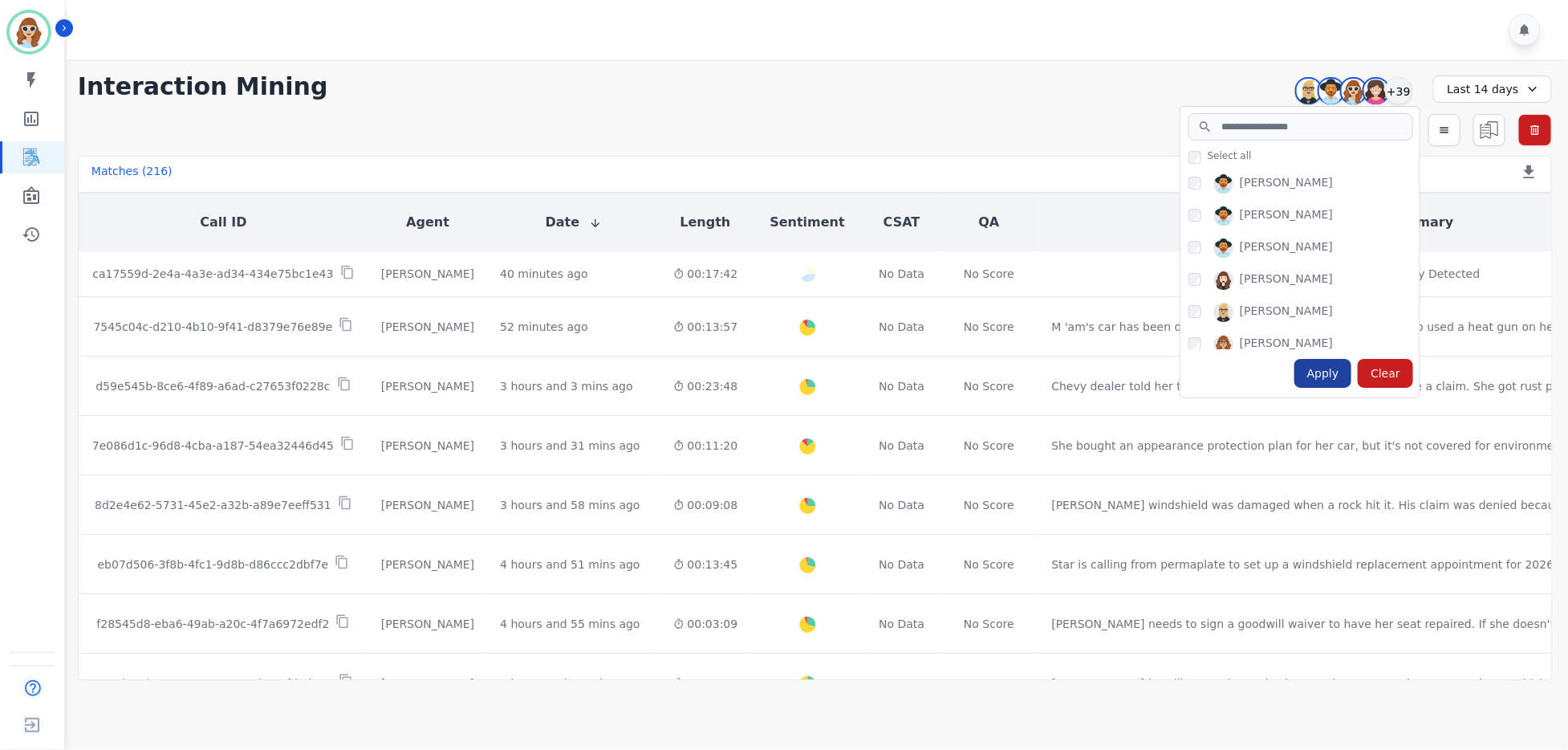
click at [1320, 372] on div "Apply" at bounding box center [1323, 373] width 58 height 28
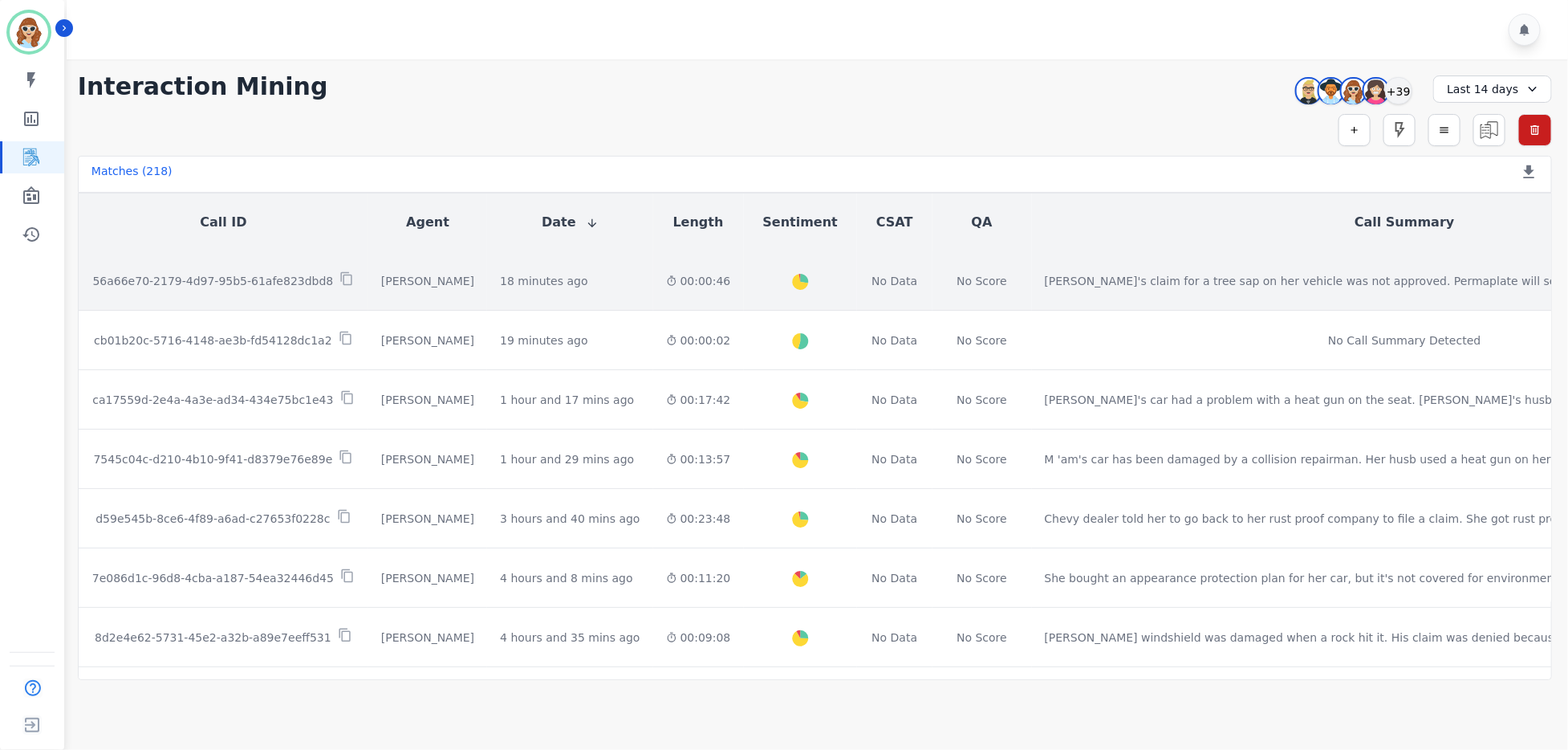
click at [220, 274] on p "56a66e70-2179-4d97-95b5-61afe823dbd8" at bounding box center [213, 281] width 241 height 16
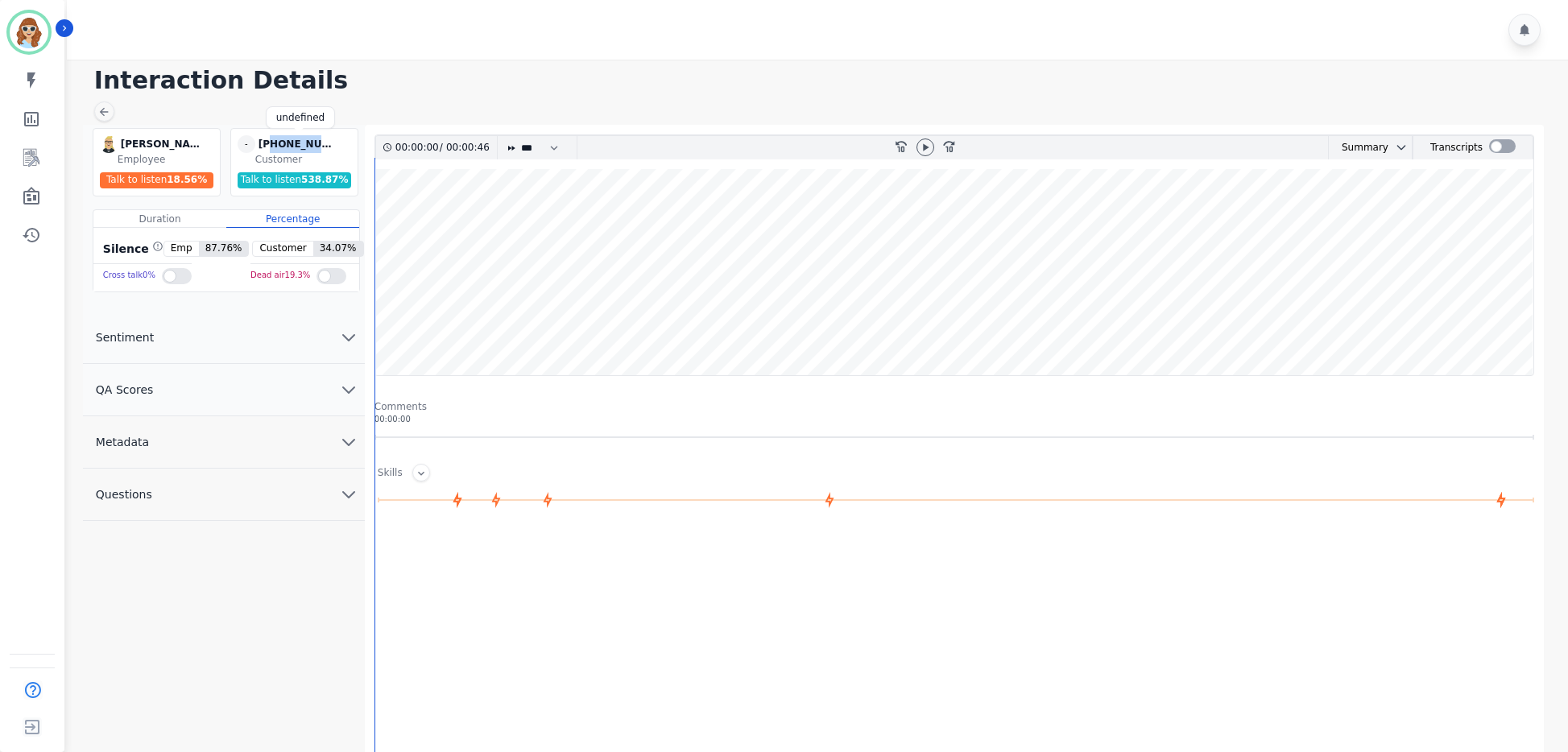
drag, startPoint x: 336, startPoint y: 148, endPoint x: 271, endPoint y: 148, distance: 65.0
click at [271, 148] on div "+14026501984" at bounding box center [298, 144] width 81 height 18
copy div "4026501984"
